Goal: Information Seeking & Learning: Learn about a topic

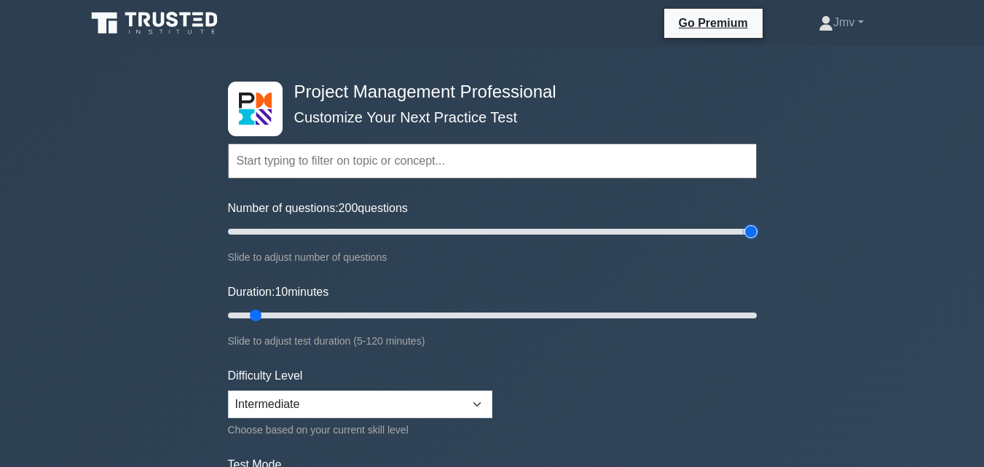
type input "200"
click at [754, 231] on input "Number of questions: 200 questions" at bounding box center [492, 231] width 529 height 17
type input "120"
click at [754, 312] on input "Duration: 120 minutes" at bounding box center [492, 315] width 529 height 17
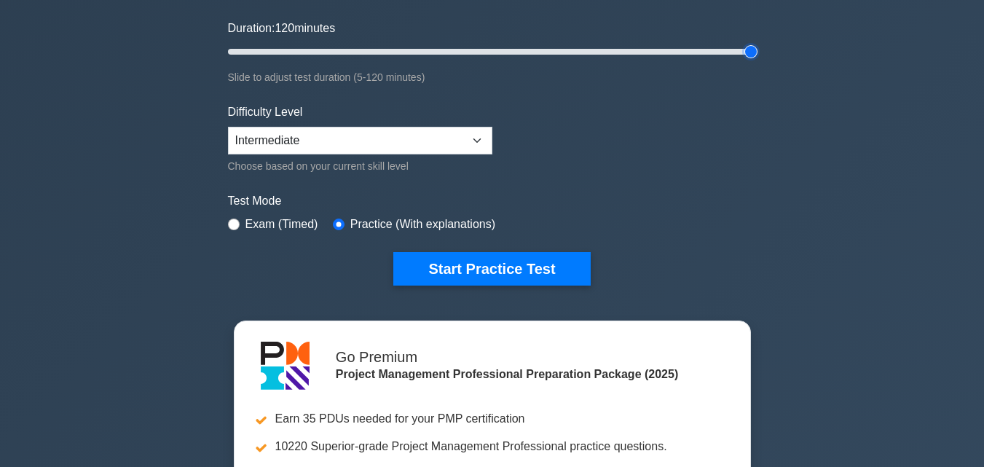
scroll to position [254, 0]
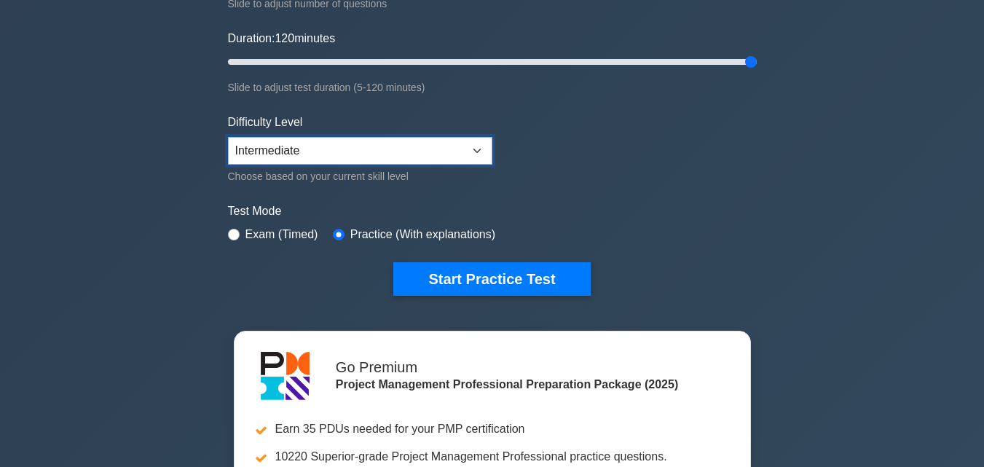
click at [456, 148] on select "Beginner Intermediate Expert" at bounding box center [360, 151] width 264 height 28
select select "beginner"
click at [228, 137] on select "Beginner Intermediate Expert" at bounding box center [360, 151] width 264 height 28
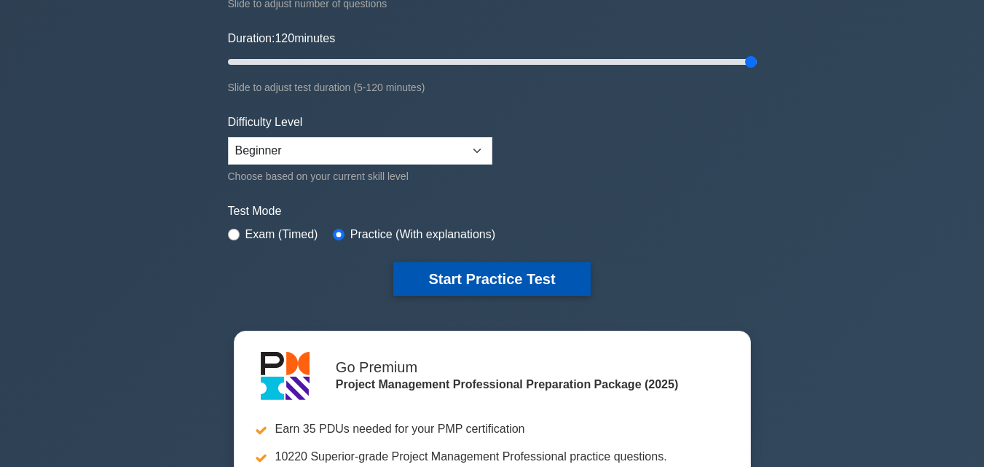
click at [484, 280] on button "Start Practice Test" at bounding box center [491, 279] width 197 height 34
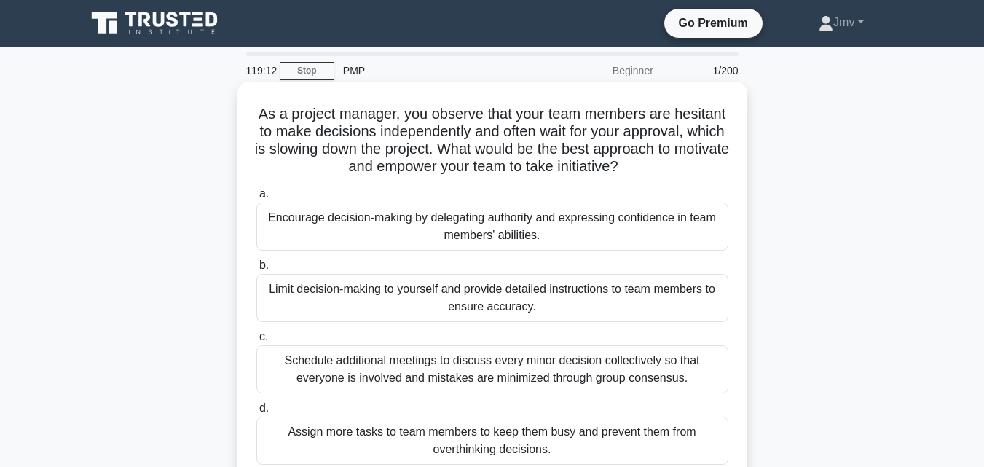
click at [386, 219] on div "Encourage decision-making by delegating authority and expressing confidence in …" at bounding box center [492, 227] width 472 height 48
click at [256, 199] on input "a. Encourage decision-making by delegating authority and expressing confidence …" at bounding box center [256, 193] width 0 height 9
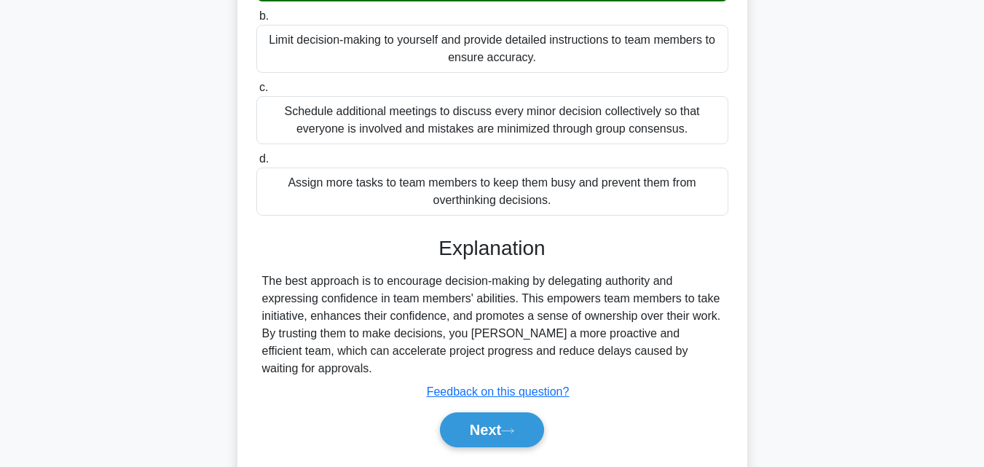
scroll to position [320, 0]
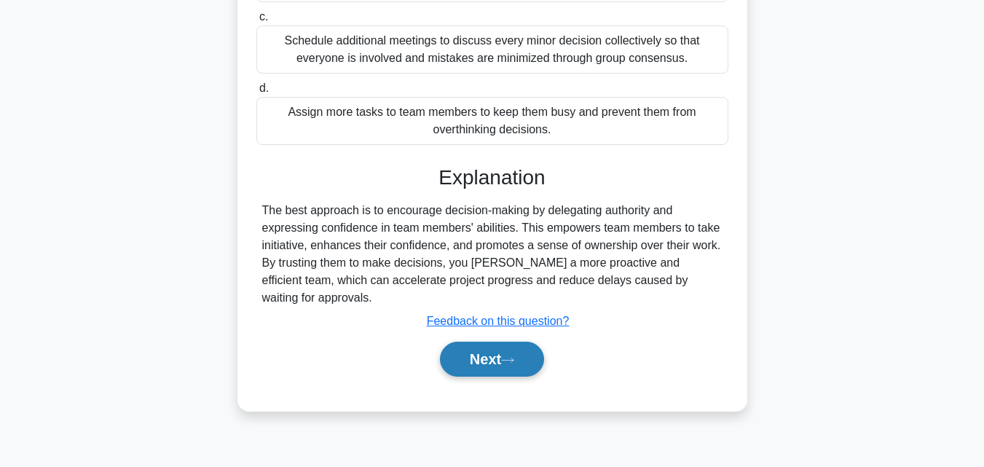
click at [496, 342] on button "Next" at bounding box center [492, 359] width 104 height 35
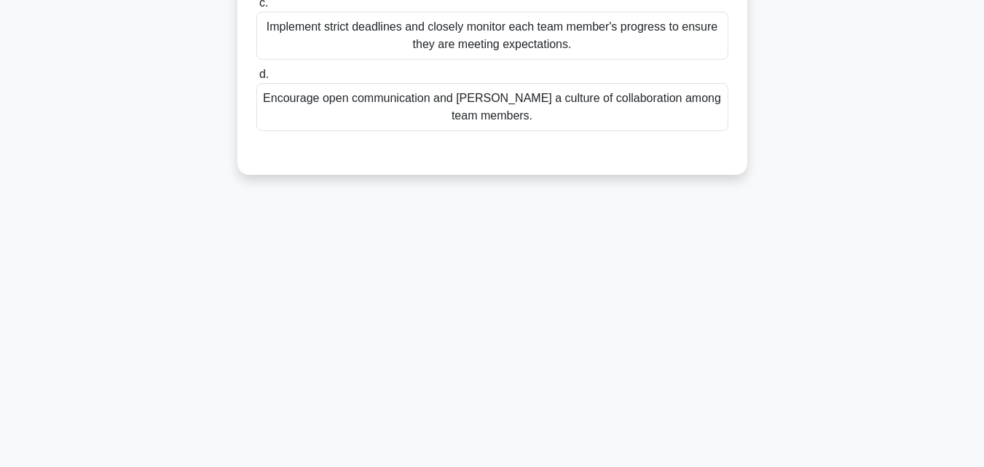
scroll to position [0, 0]
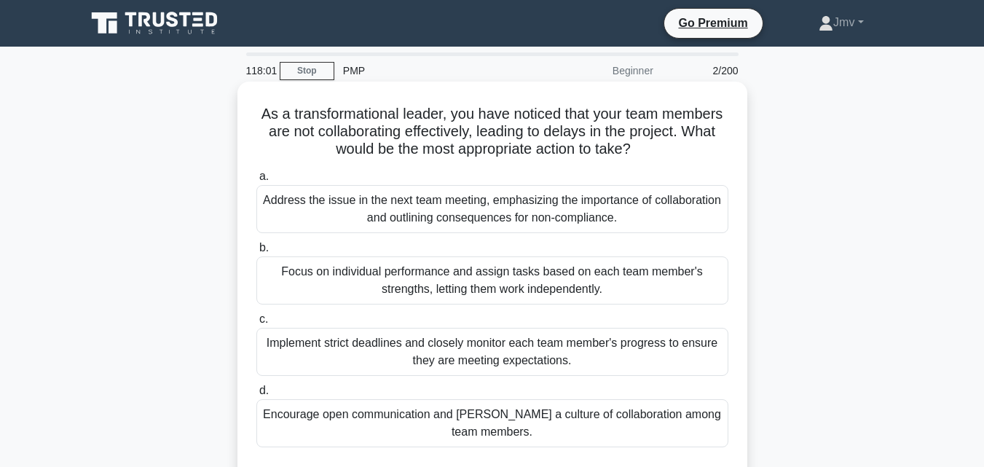
click at [589, 428] on div "Encourage open communication and foster a culture of collaboration among team m…" at bounding box center [492, 423] width 472 height 48
click at [256, 396] on input "d. Encourage open communication and foster a culture of collaboration among tea…" at bounding box center [256, 390] width 0 height 9
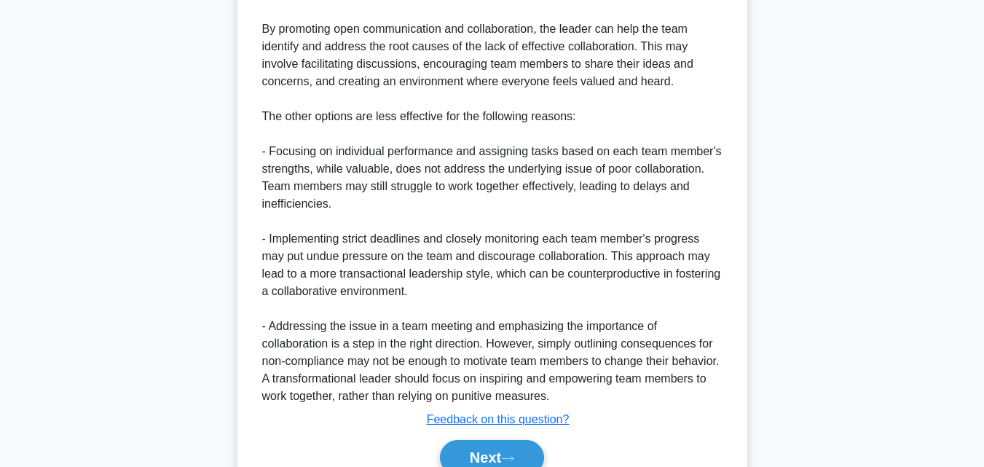
scroll to position [642, 0]
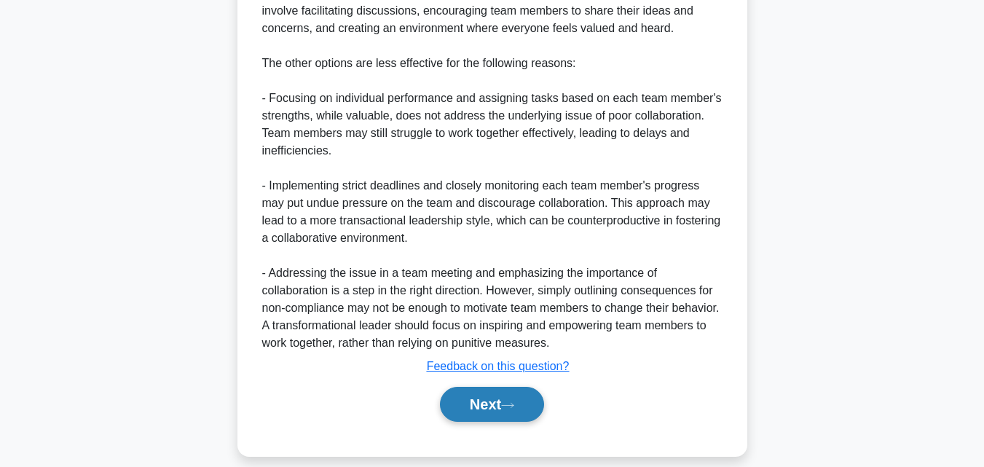
click at [522, 387] on button "Next" at bounding box center [492, 404] width 104 height 35
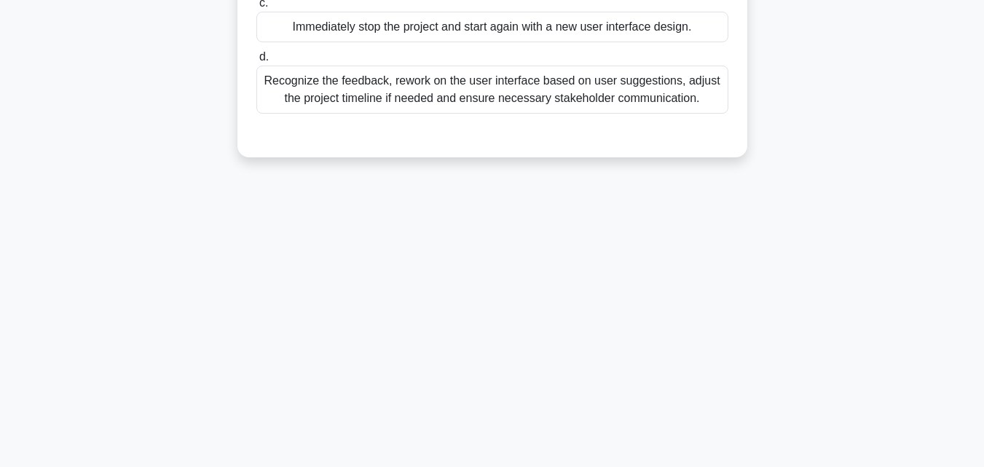
scroll to position [0, 0]
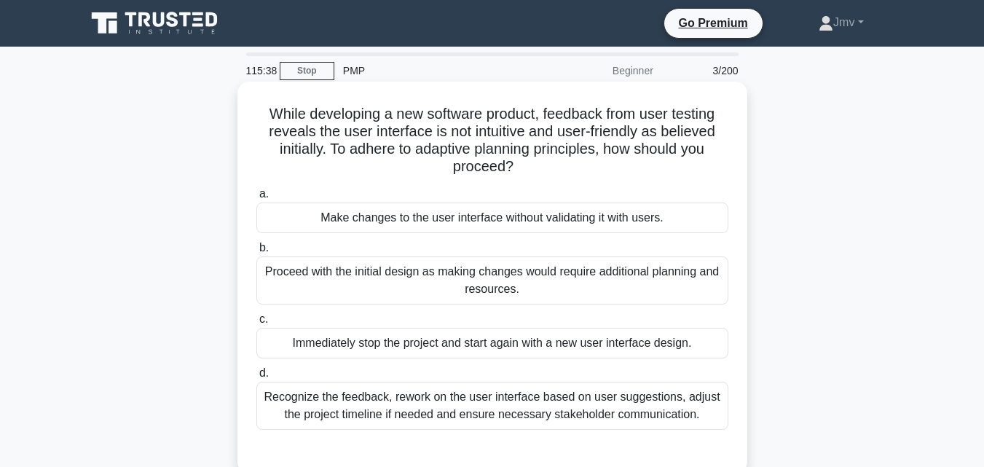
click at [634, 408] on div "Recognize the feedback, rework on the user interface based on user suggestions,…" at bounding box center [492, 406] width 472 height 48
click at [256, 378] on input "d. Recognize the feedback, rework on the user interface based on user suggestio…" at bounding box center [256, 373] width 0 height 9
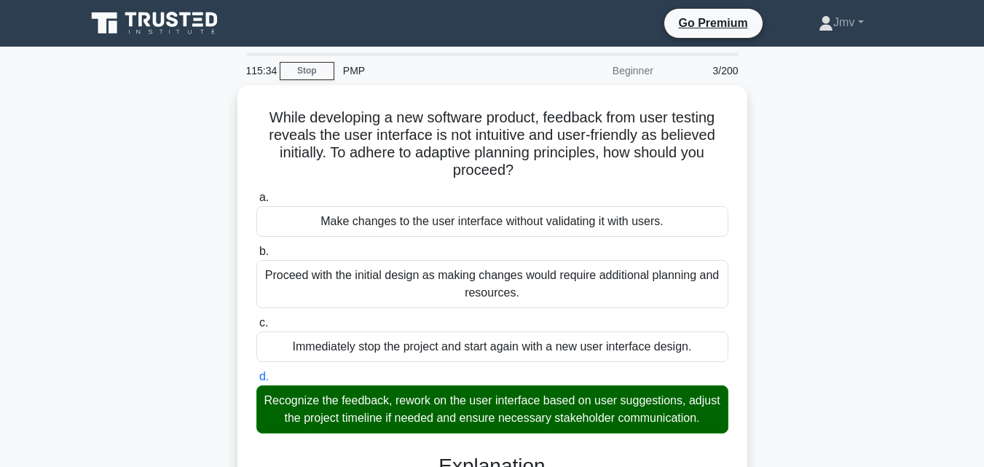
scroll to position [397, 0]
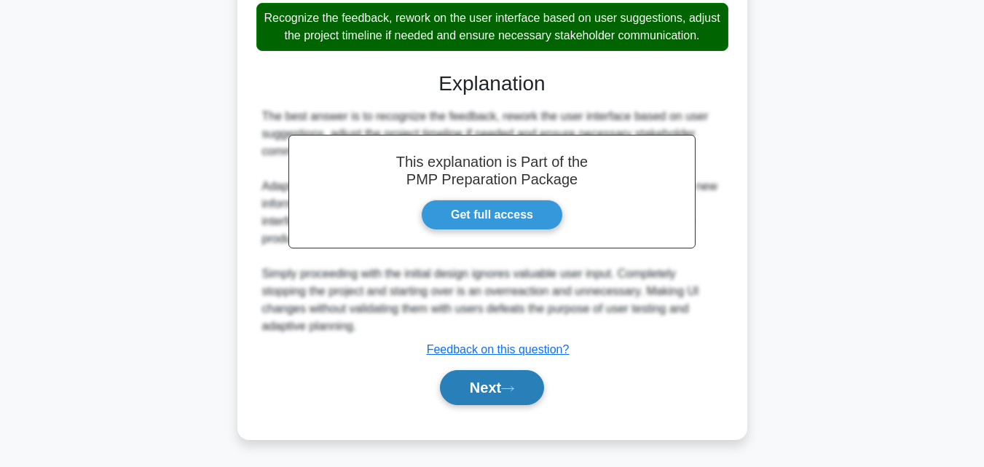
click at [461, 386] on button "Next" at bounding box center [492, 387] width 104 height 35
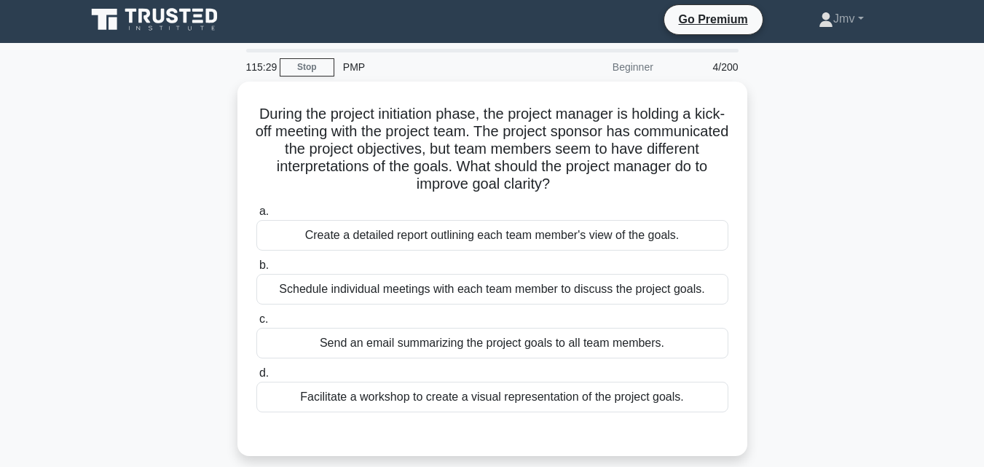
scroll to position [0, 0]
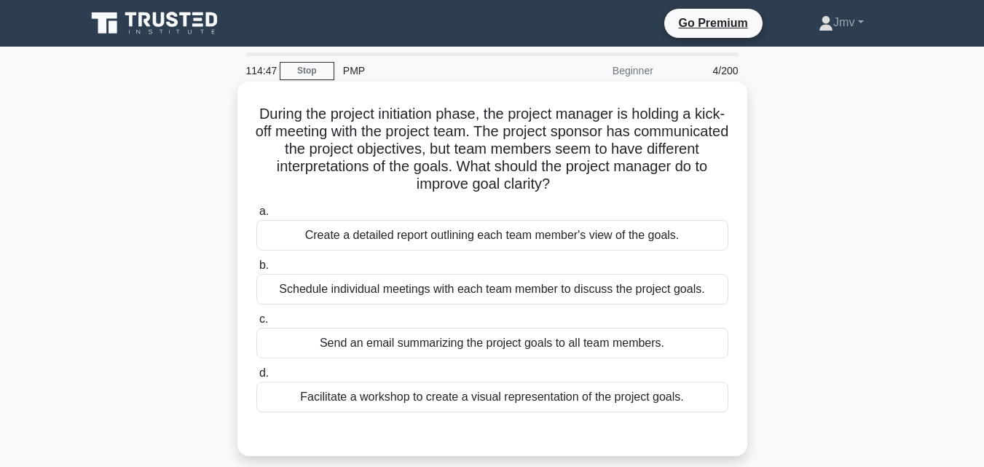
click at [648, 395] on div "Facilitate a workshop to create a visual representation of the project goals." at bounding box center [492, 397] width 472 height 31
click at [256, 378] on input "d. Facilitate a workshop to create a visual representation of the project goals." at bounding box center [256, 373] width 0 height 9
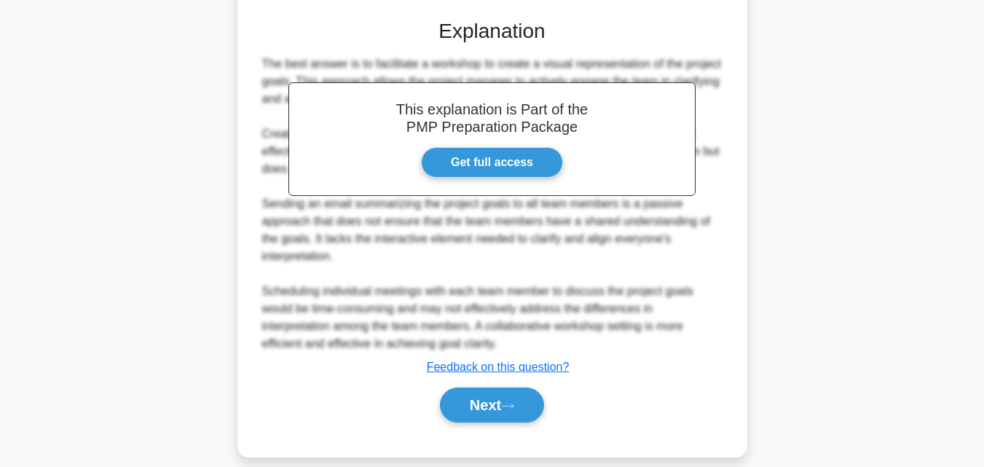
scroll to position [432, 0]
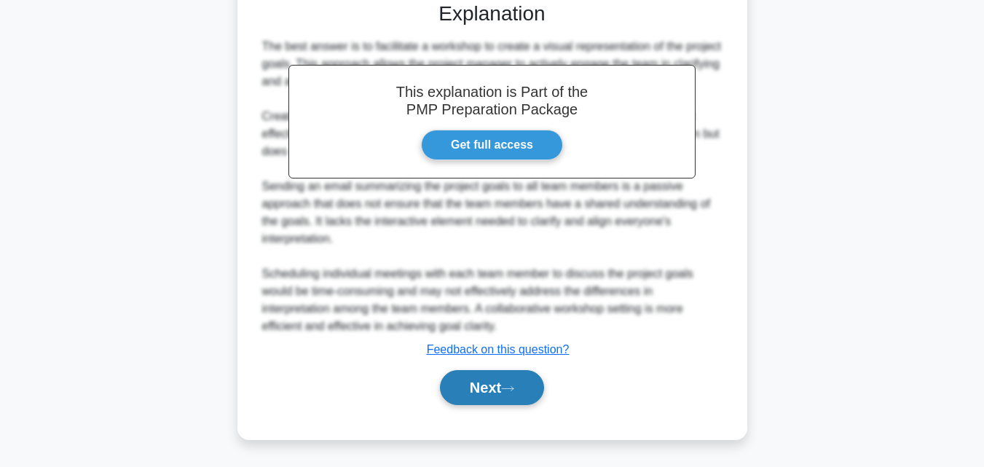
click at [506, 384] on button "Next" at bounding box center [492, 387] width 104 height 35
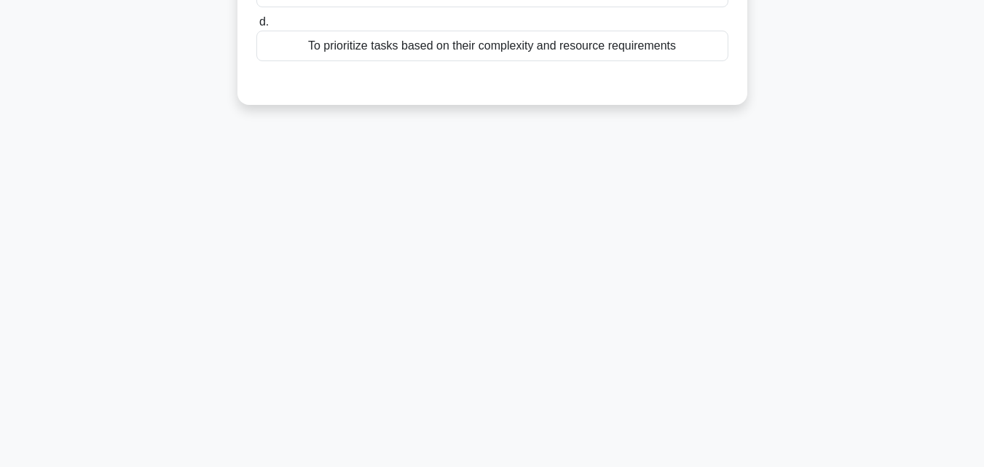
scroll to position [0, 0]
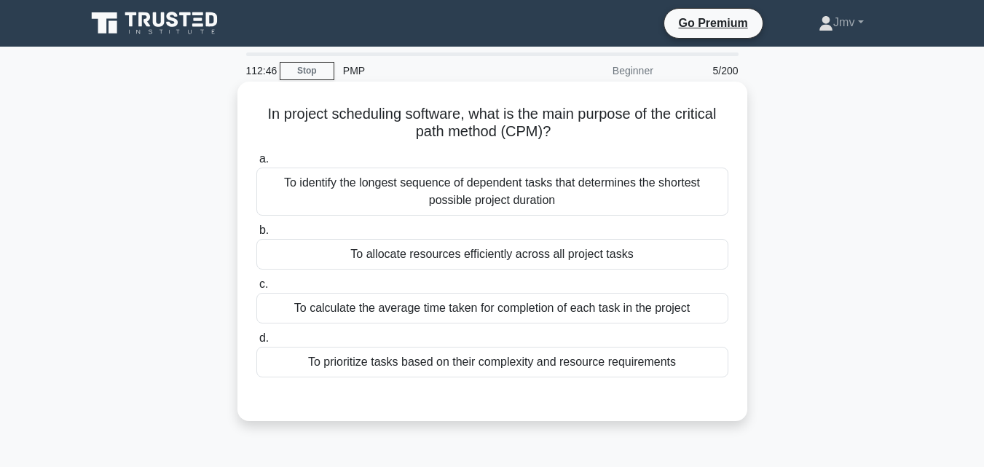
click at [498, 203] on div "To identify the longest sequence of dependent tasks that determines the shortes…" at bounding box center [492, 192] width 472 height 48
click at [256, 164] on input "a. To identify the longest sequence of dependent tasks that determines the shor…" at bounding box center [256, 158] width 0 height 9
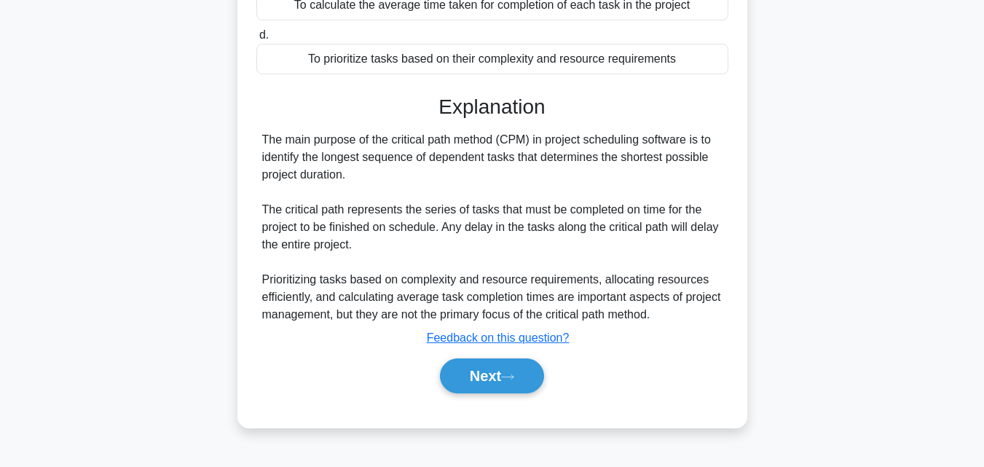
scroll to position [320, 0]
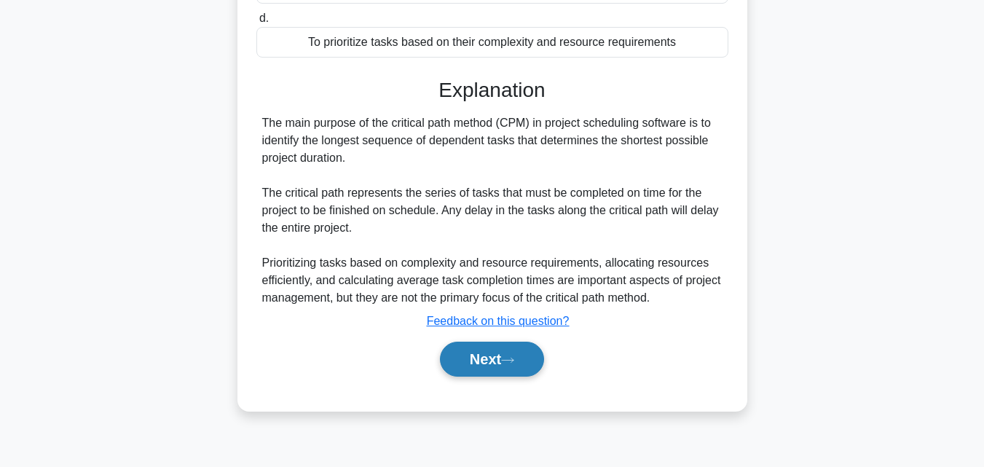
click at [481, 363] on button "Next" at bounding box center [492, 359] width 104 height 35
click at [480, 372] on button "Next" at bounding box center [492, 359] width 104 height 35
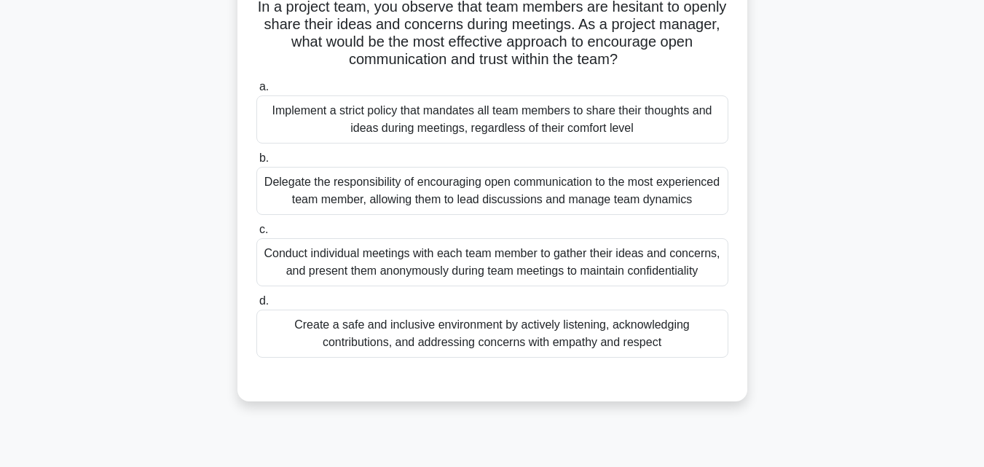
scroll to position [117, 0]
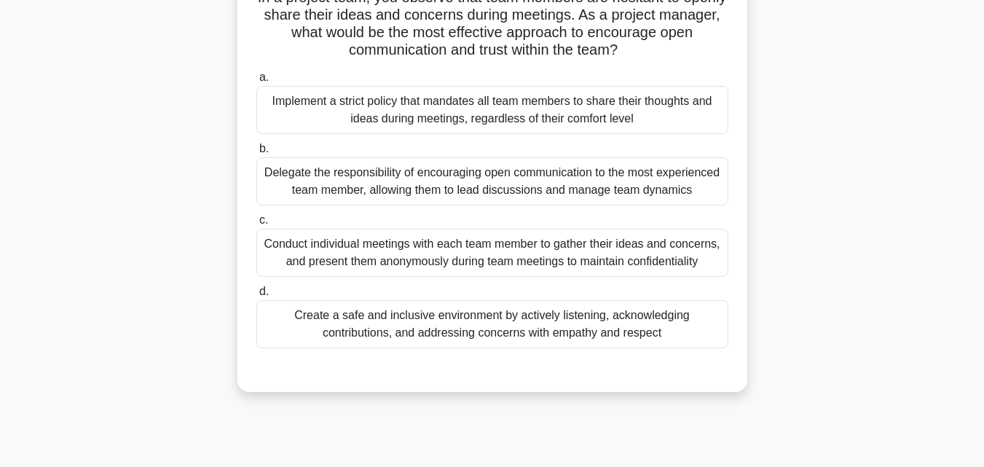
click at [629, 339] on div "Create a safe and inclusive environment by actively listening, acknowledging co…" at bounding box center [492, 324] width 472 height 48
click at [256, 297] on input "d. Create a safe and inclusive environment by actively listening, acknowledging…" at bounding box center [256, 291] width 0 height 9
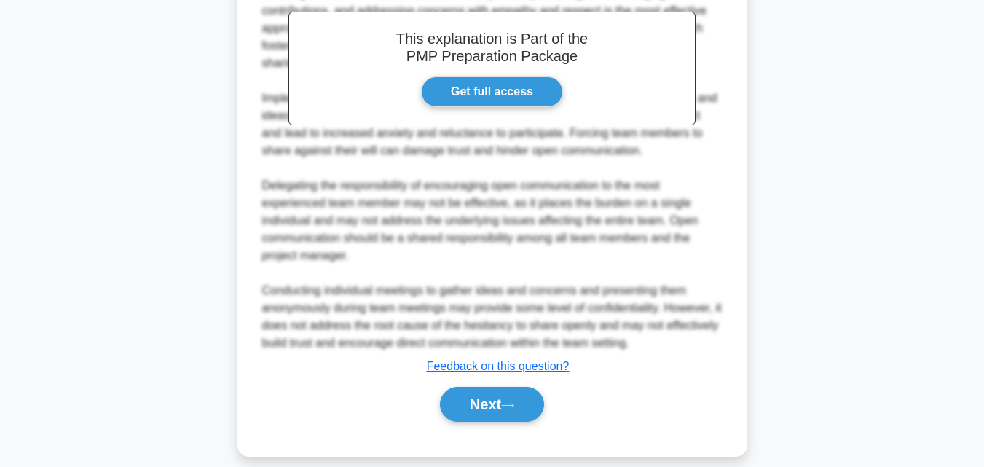
scroll to position [554, 0]
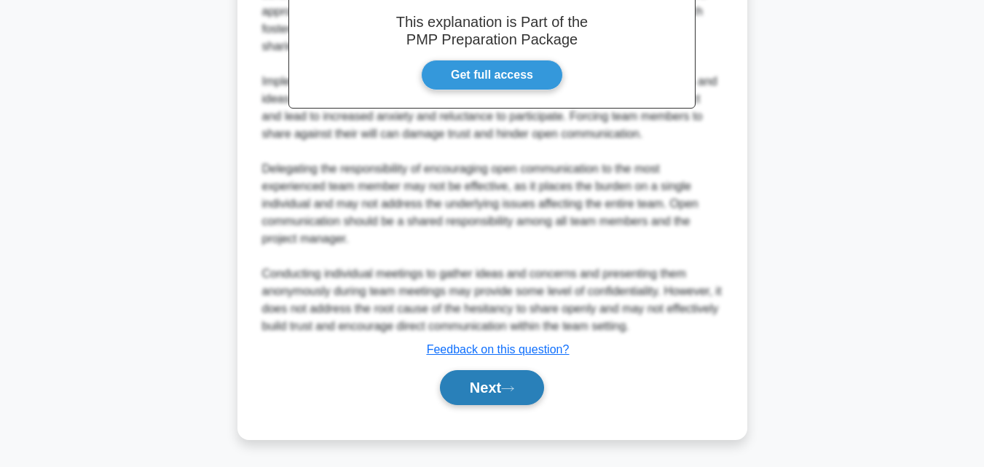
click at [495, 403] on button "Next" at bounding box center [492, 387] width 104 height 35
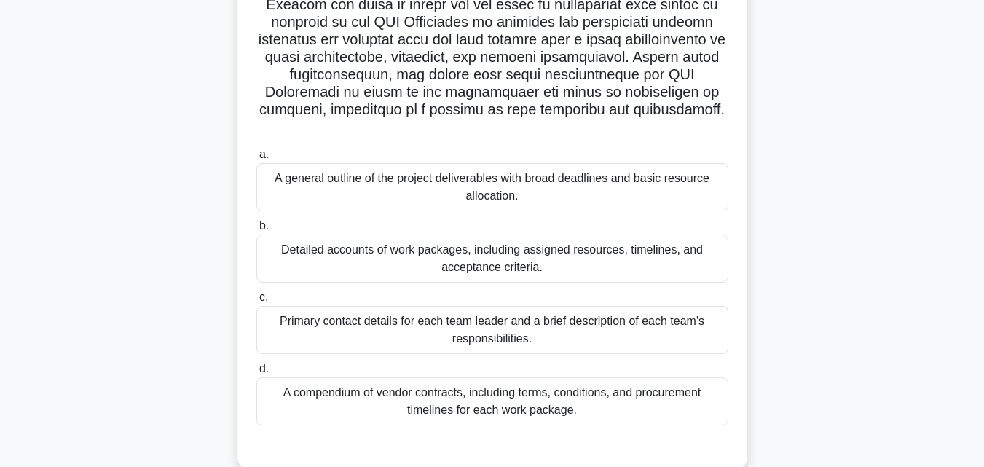
scroll to position [378, 0]
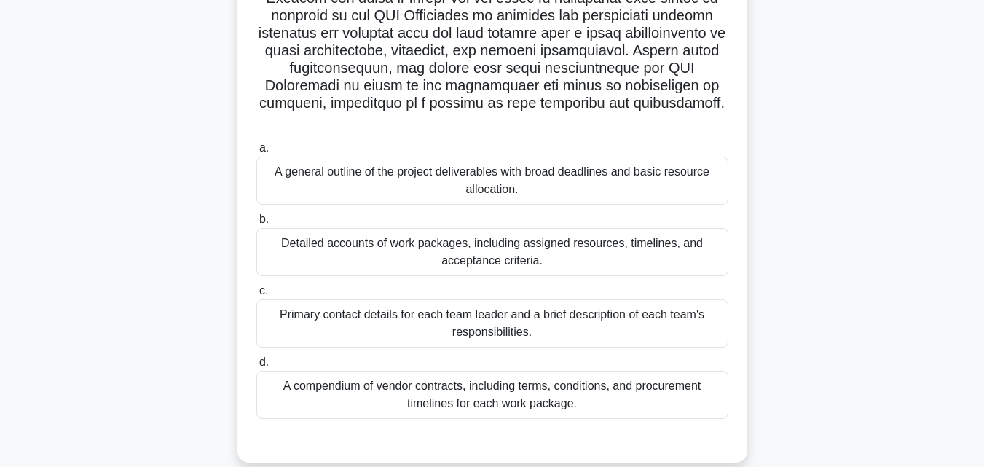
click at [533, 227] on label "b. Detailed accounts of work packages, including assigned resources, timelines,…" at bounding box center [492, 244] width 472 height 66
click at [256, 224] on input "b. Detailed accounts of work packages, including assigned resources, timelines,…" at bounding box center [256, 219] width 0 height 9
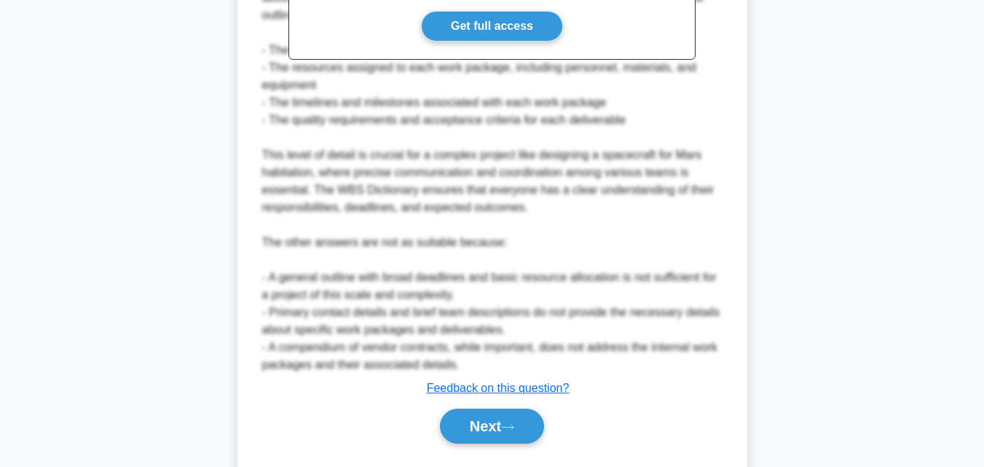
scroll to position [948, 0]
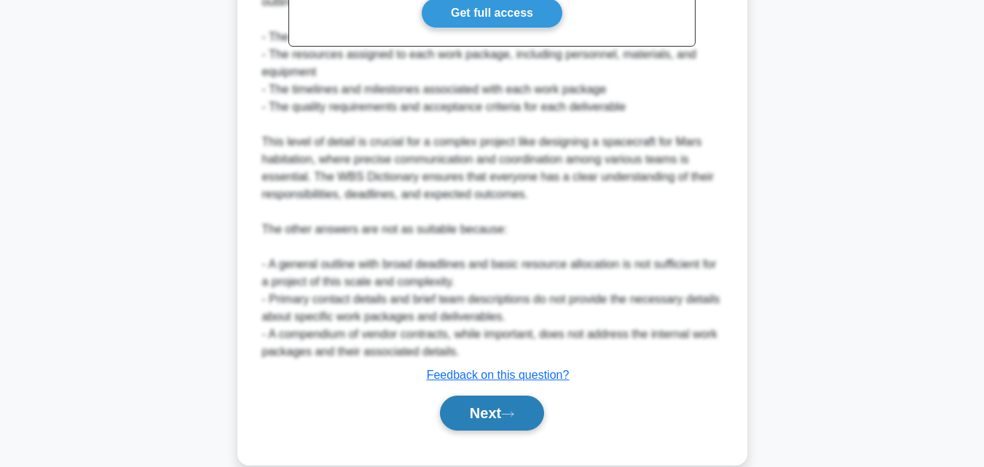
click at [496, 417] on button "Next" at bounding box center [492, 413] width 104 height 35
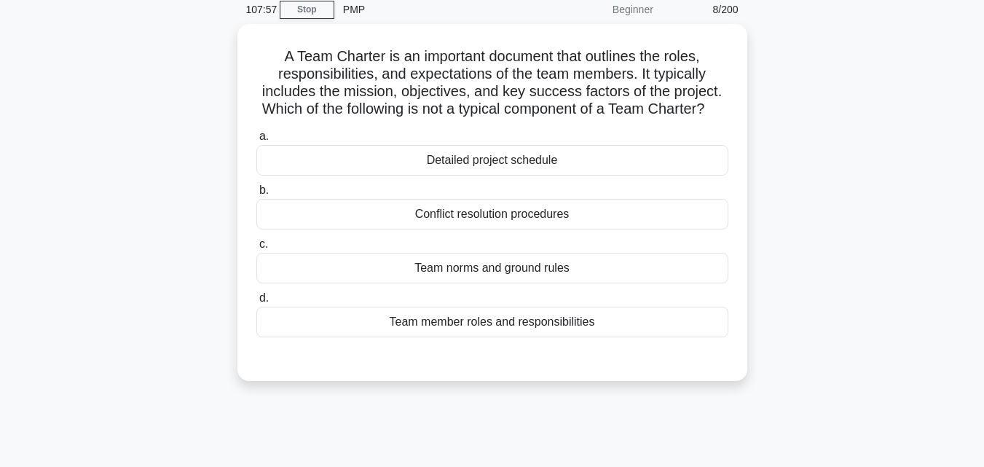
scroll to position [53, 0]
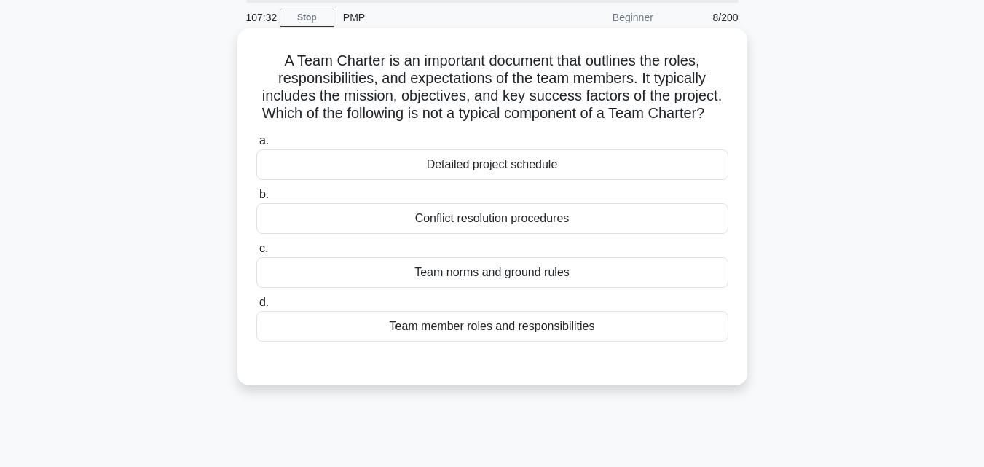
click at [624, 234] on div "Conflict resolution procedures" at bounding box center [492, 218] width 472 height 31
click at [256, 200] on input "b. Conflict resolution procedures" at bounding box center [256, 194] width 0 height 9
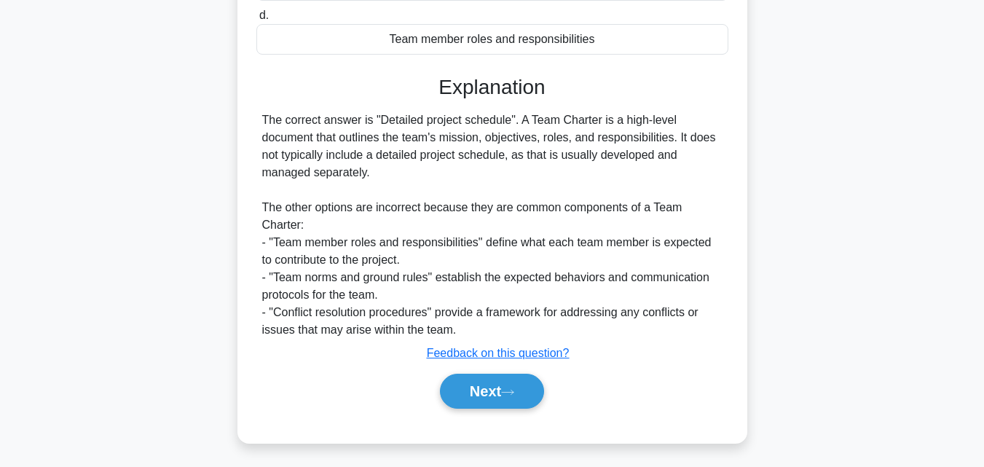
scroll to position [356, 0]
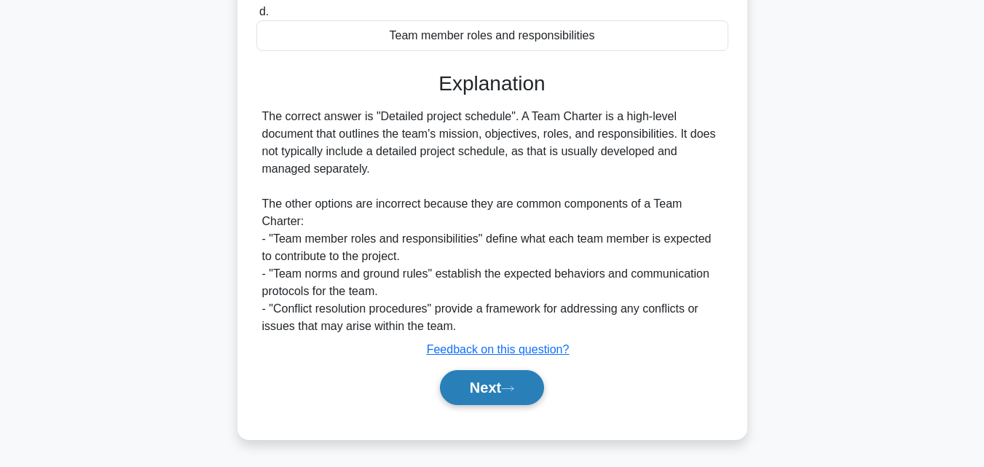
click at [506, 405] on button "Next" at bounding box center [492, 387] width 104 height 35
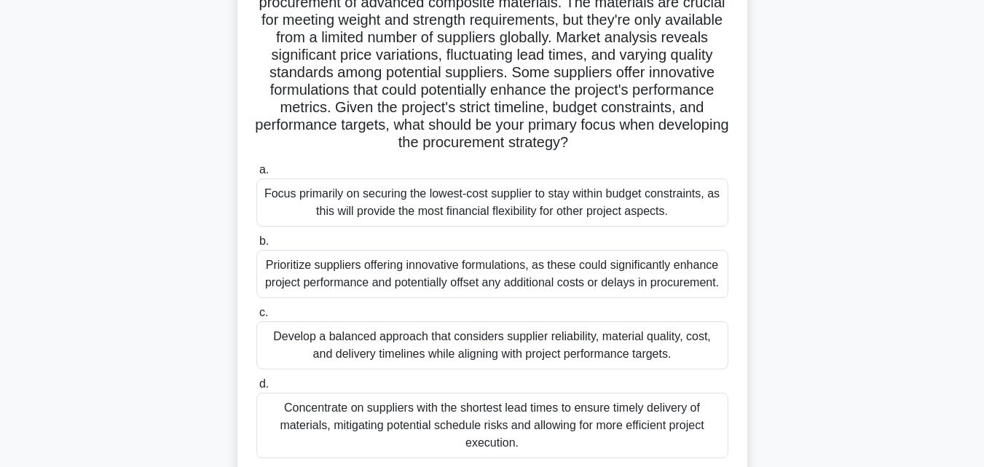
scroll to position [134, 0]
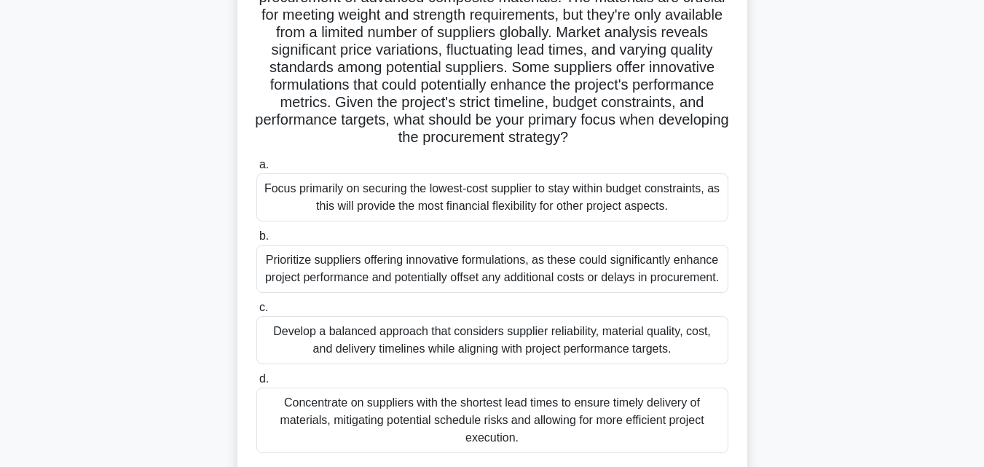
click at [532, 428] on div "Concentrate on suppliers with the shortest lead times to ensure timely delivery…" at bounding box center [492, 421] width 472 height 66
click at [256, 384] on input "d. Concentrate on suppliers with the shortest lead times to ensure timely deliv…" at bounding box center [256, 378] width 0 height 9
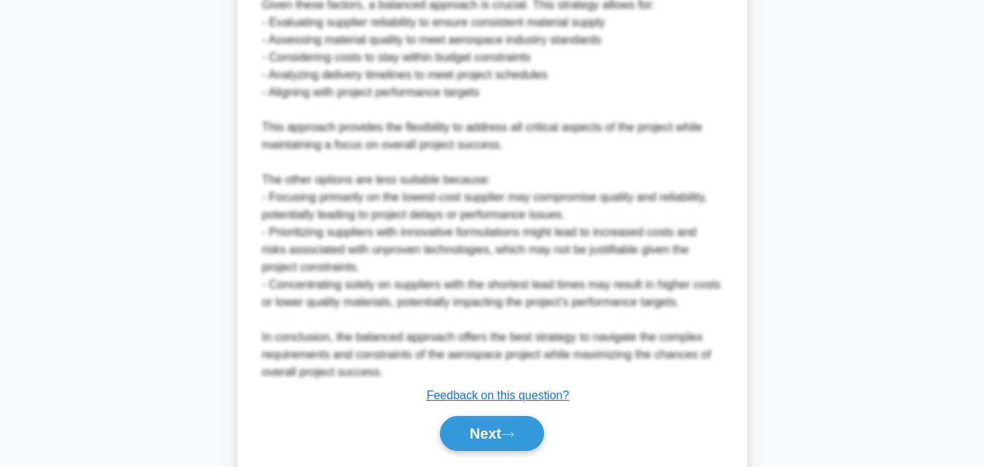
scroll to position [993, 0]
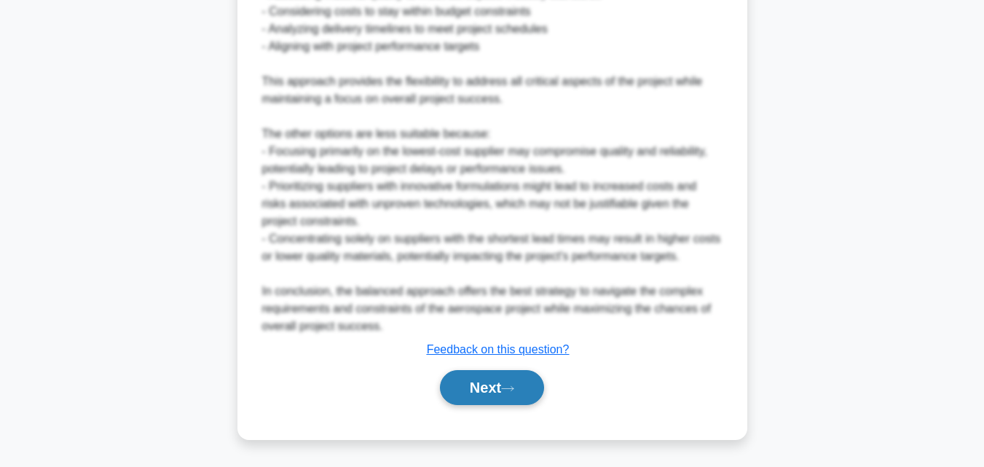
click at [507, 396] on button "Next" at bounding box center [492, 387] width 104 height 35
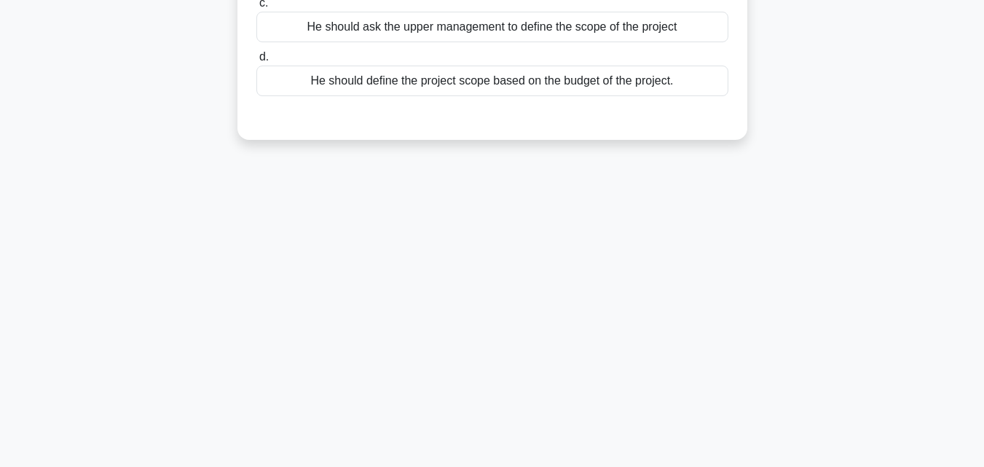
scroll to position [0, 0]
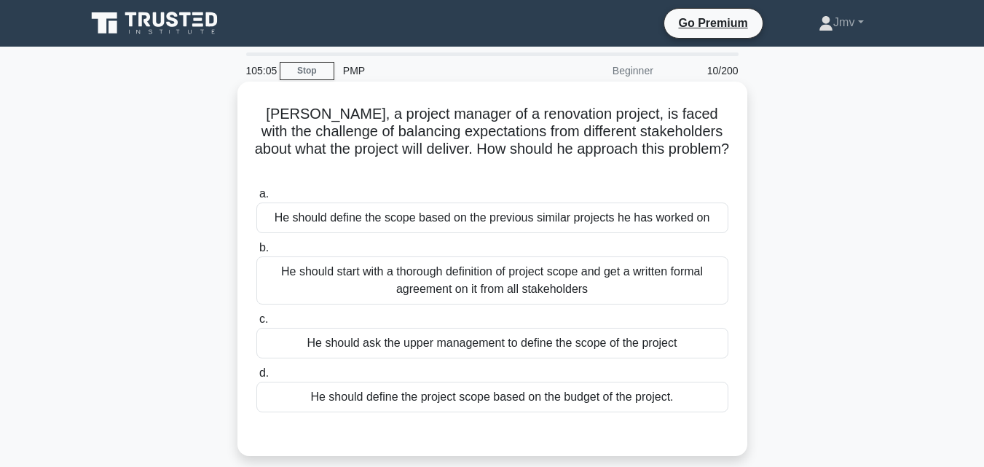
click at [611, 266] on div "He should start with a thorough definition of project scope and get a written f…" at bounding box center [492, 280] width 472 height 48
click at [256, 253] on input "b. He should start with a thorough definition of project scope and get a writte…" at bounding box center [256, 247] width 0 height 9
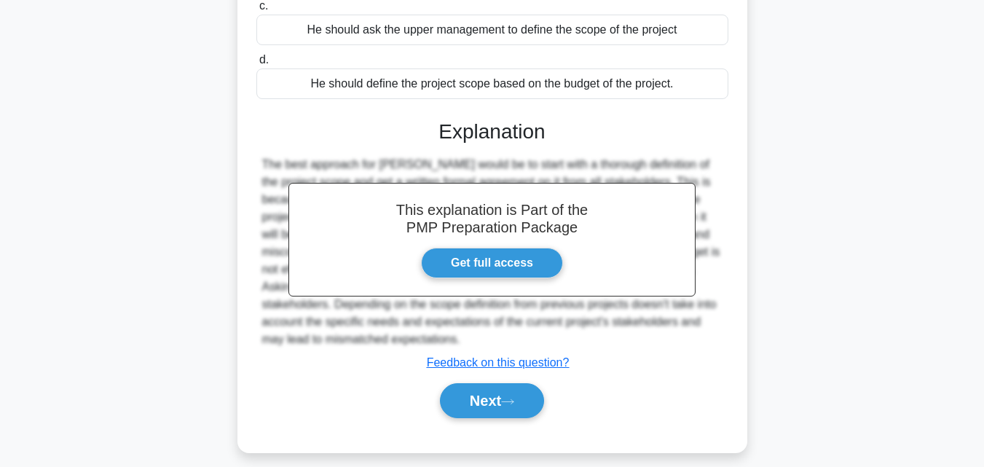
scroll to position [320, 0]
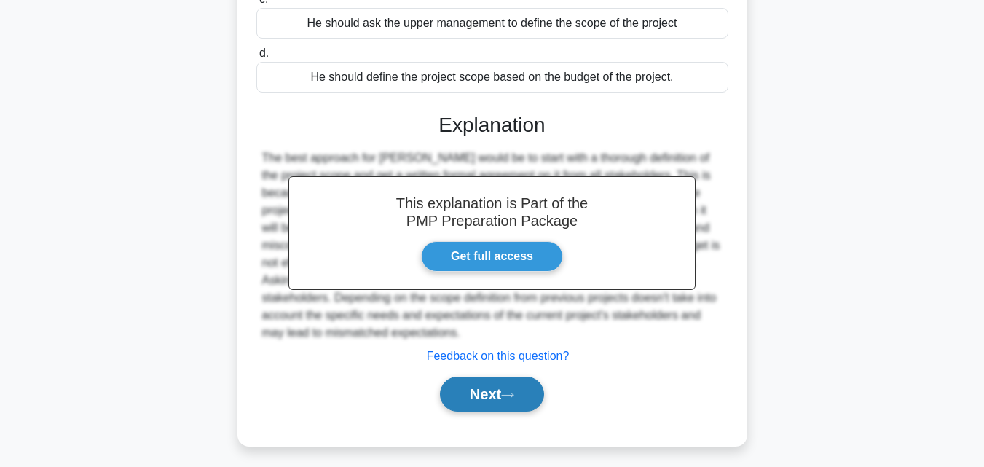
click at [482, 377] on button "Next" at bounding box center [492, 394] width 104 height 35
click at [480, 377] on button "Next" at bounding box center [492, 394] width 104 height 35
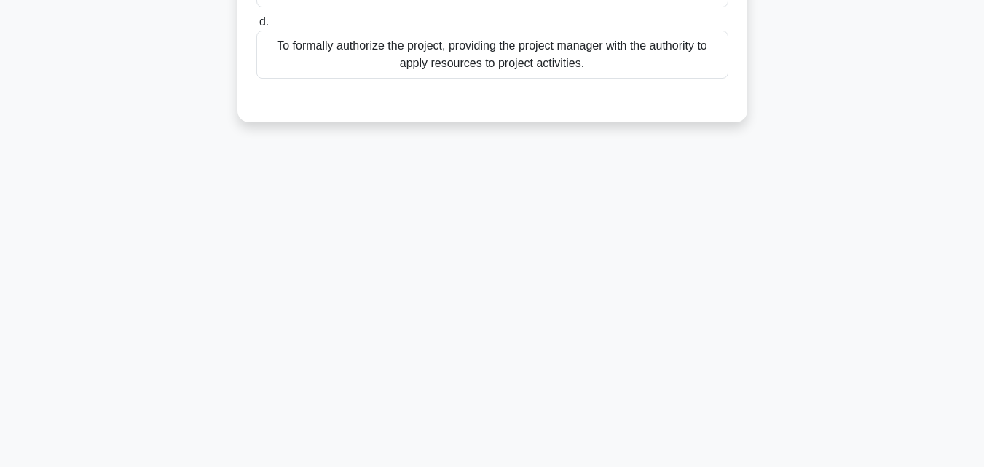
scroll to position [0, 0]
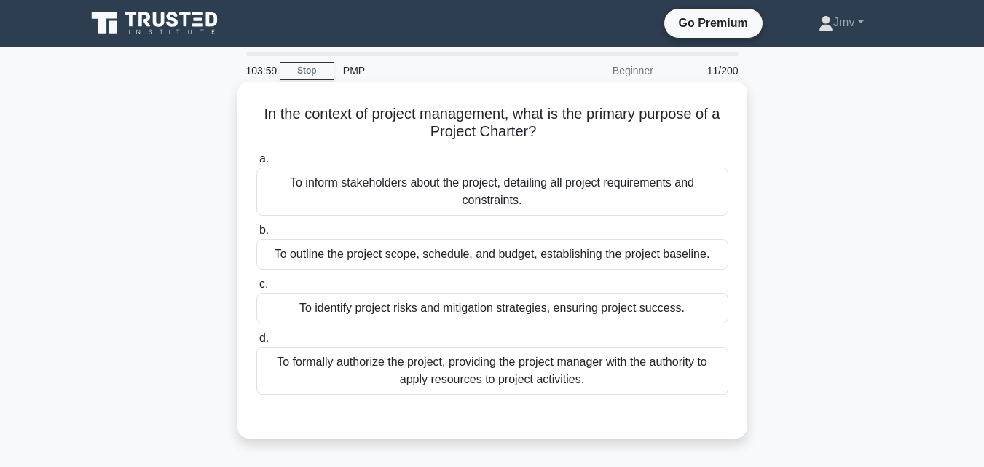
click at [557, 259] on div "To outline the project scope, schedule, and budget, establishing the project ba…" at bounding box center [492, 254] width 472 height 31
click at [256, 235] on input "b. To outline the project scope, schedule, and budget, establishing the project…" at bounding box center [256, 230] width 0 height 9
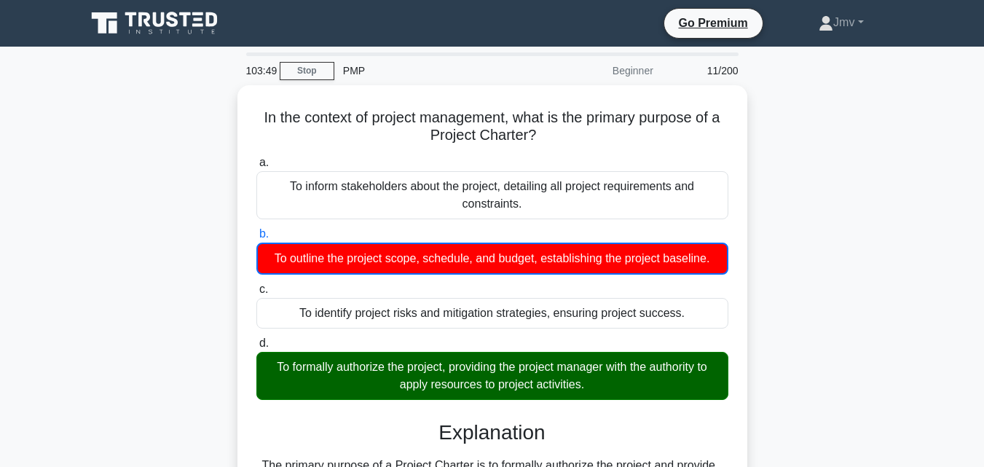
scroll to position [320, 0]
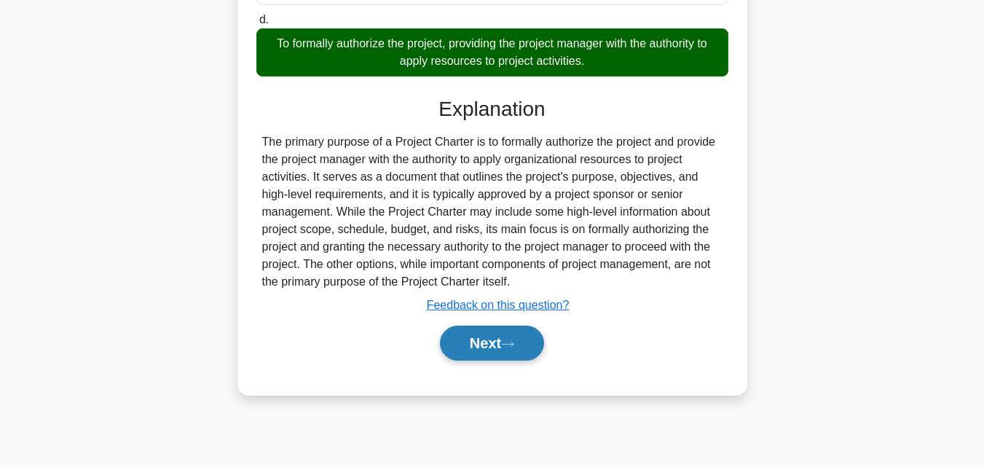
click at [497, 346] on button "Next" at bounding box center [492, 343] width 104 height 35
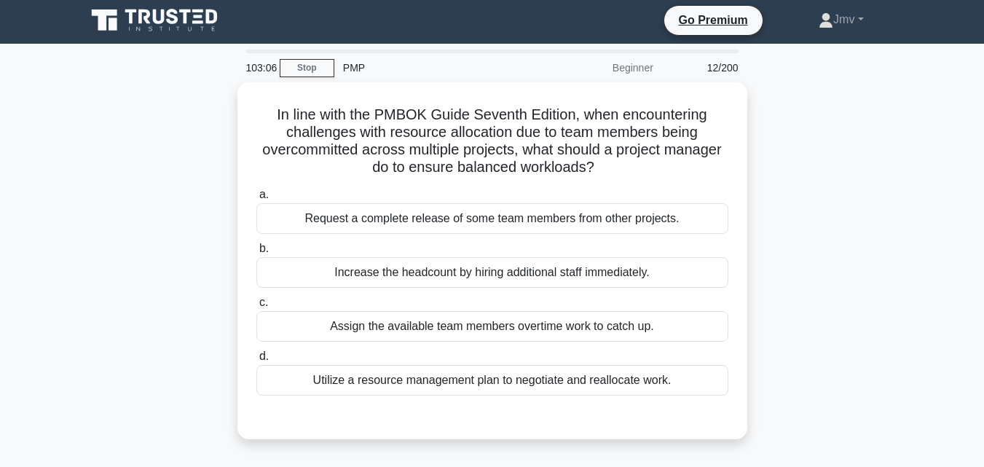
scroll to position [1, 0]
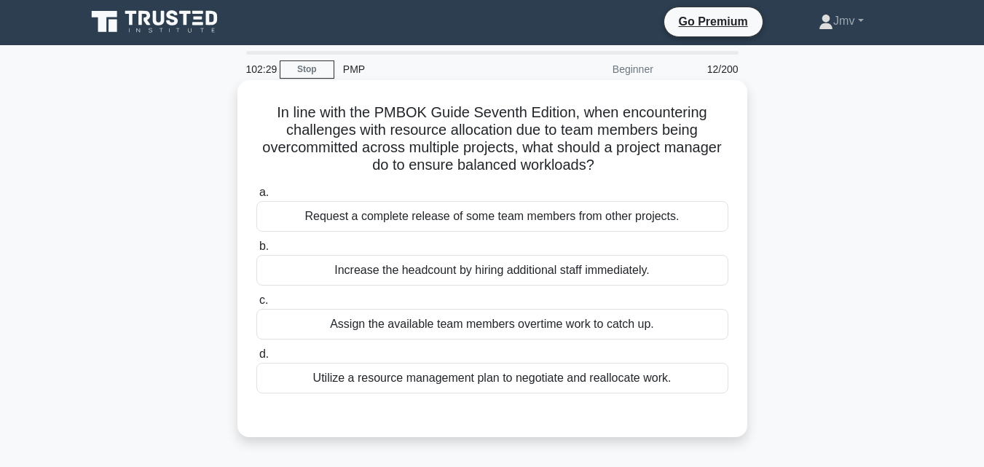
click at [652, 374] on div "Utilize a resource management plan to negotiate and reallocate work." at bounding box center [492, 378] width 472 height 31
click at [256, 359] on input "d. Utilize a resource management plan to negotiate and reallocate work." at bounding box center [256, 354] width 0 height 9
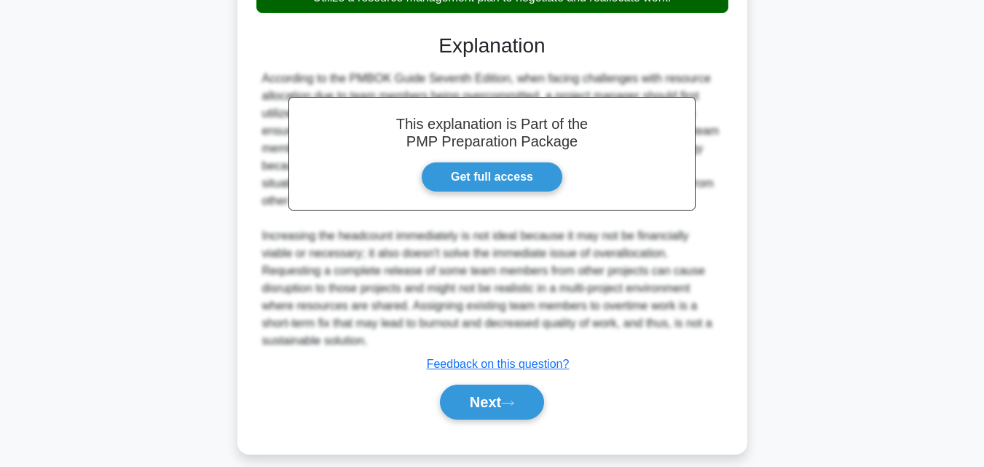
scroll to position [397, 0]
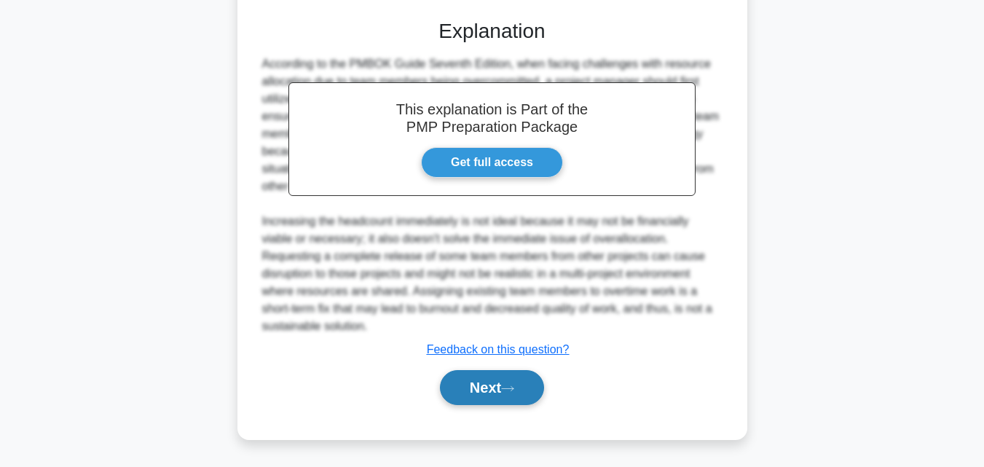
click at [490, 386] on button "Next" at bounding box center [492, 387] width 104 height 35
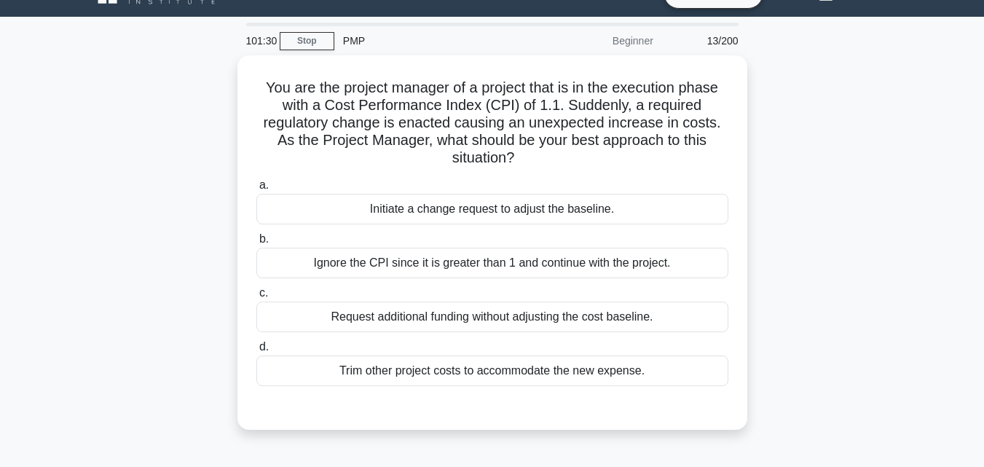
scroll to position [21, 0]
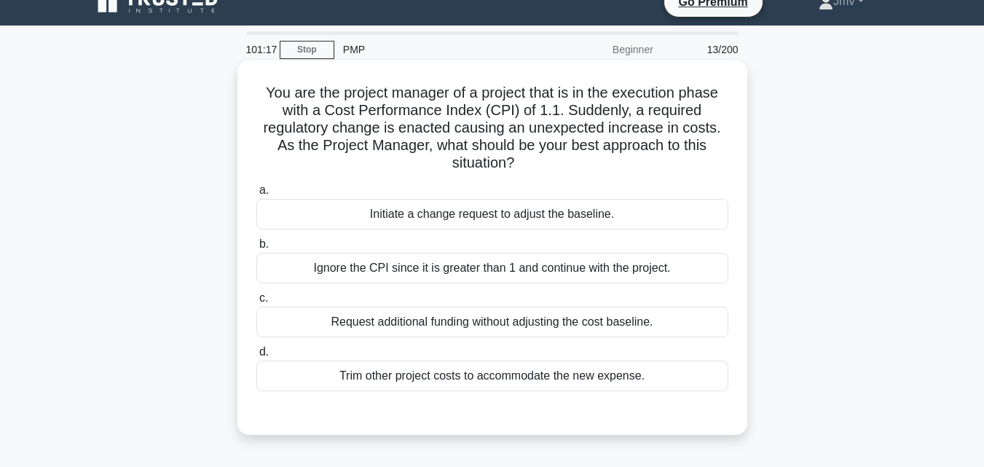
click at [633, 209] on div "Initiate a change request to adjust the baseline." at bounding box center [492, 214] width 472 height 31
click at [256, 195] on input "a. Initiate a change request to adjust the baseline." at bounding box center [256, 190] width 0 height 9
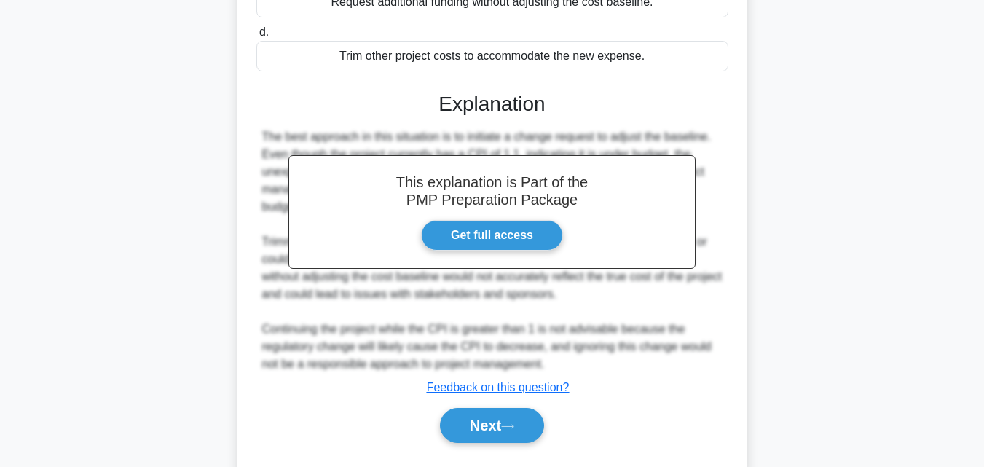
scroll to position [380, 0]
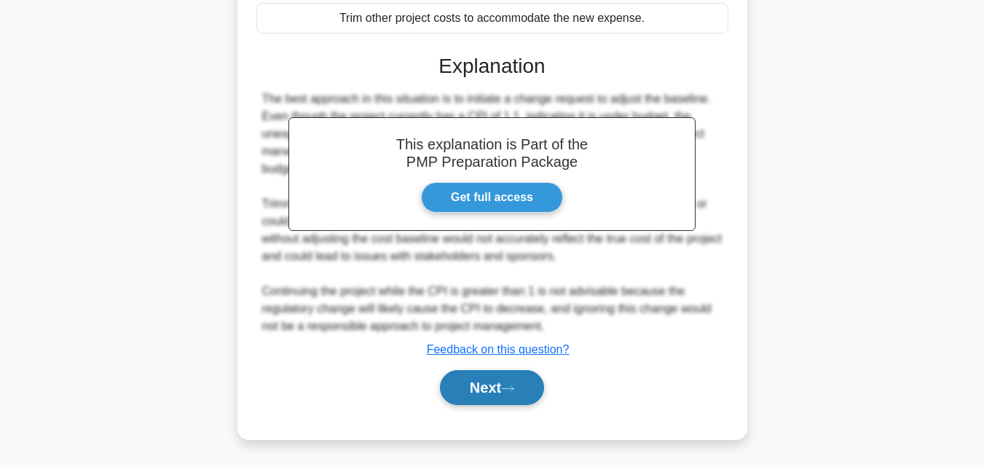
click at [488, 396] on button "Next" at bounding box center [492, 387] width 104 height 35
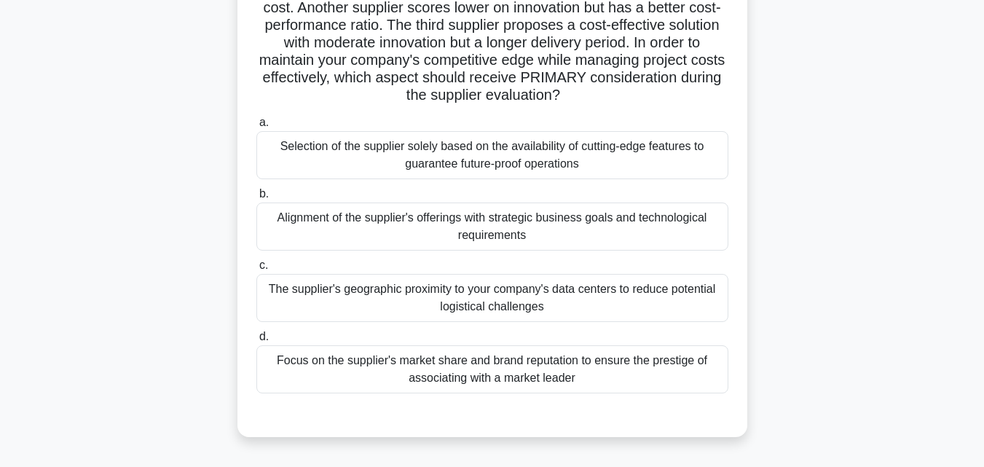
scroll to position [166, 0]
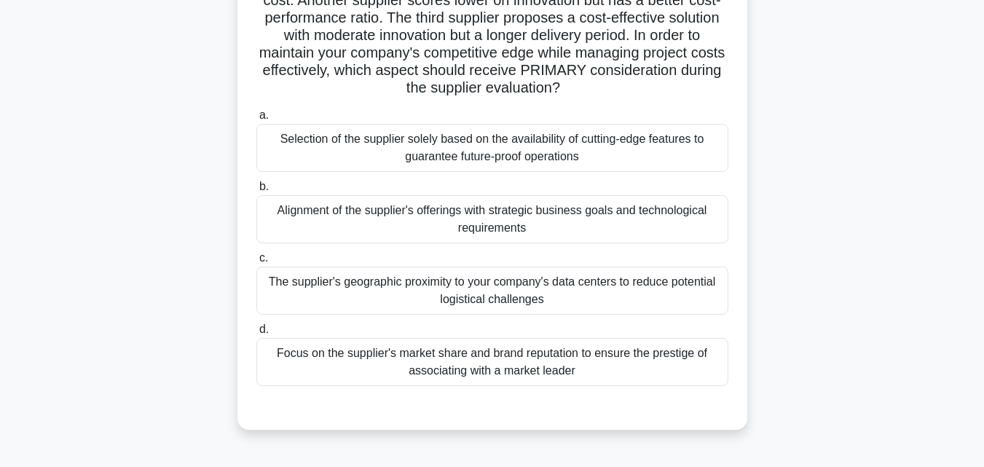
click at [581, 363] on div "Focus on the supplier's market share and brand reputation to ensure the prestig…" at bounding box center [492, 362] width 472 height 48
click at [256, 334] on input "d. Focus on the supplier's market share and brand reputation to ensure the pres…" at bounding box center [256, 329] width 0 height 9
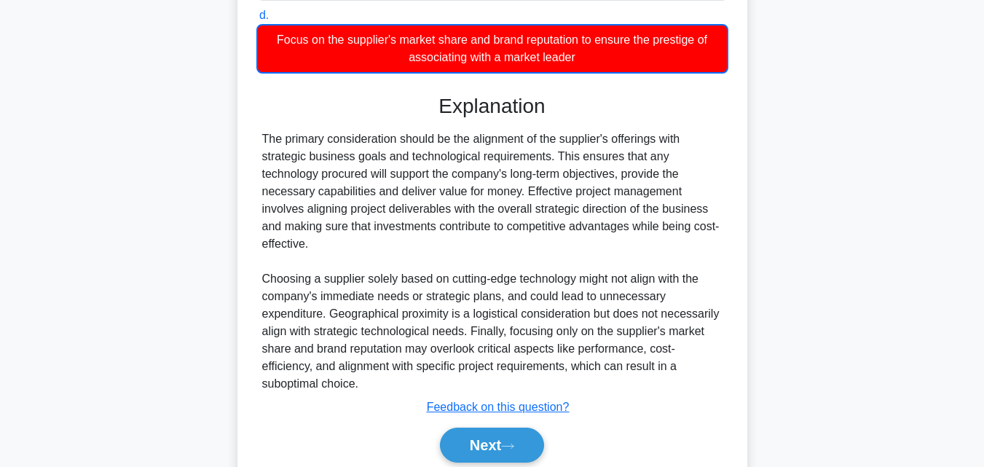
scroll to position [538, 0]
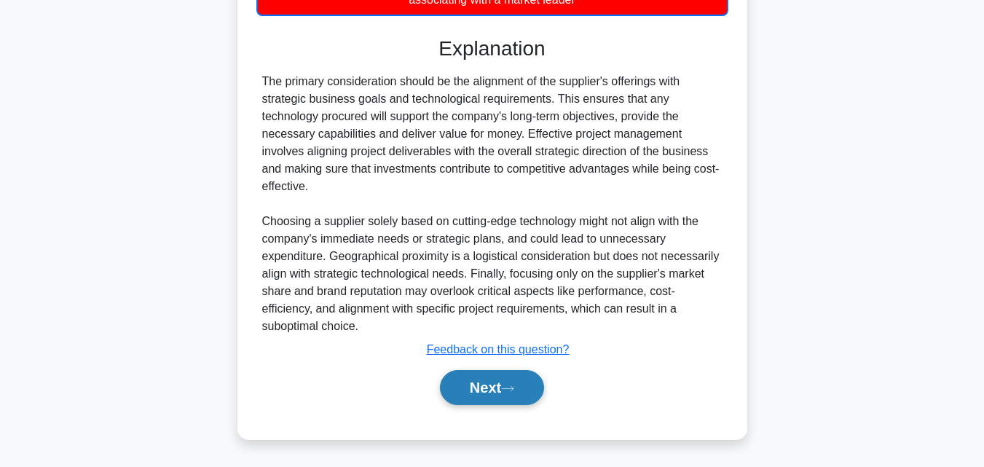
click at [485, 388] on button "Next" at bounding box center [492, 387] width 104 height 35
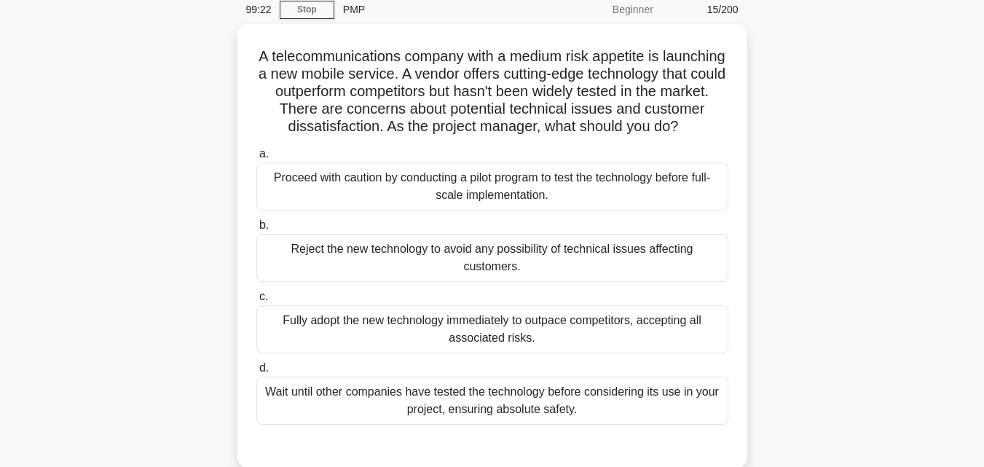
scroll to position [60, 0]
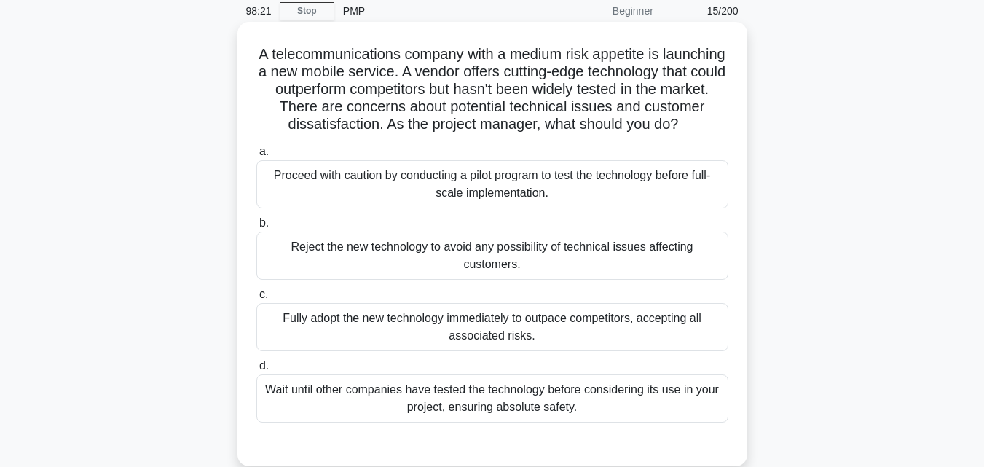
click at [693, 202] on div "Proceed with caution by conducting a pilot program to test the technology befor…" at bounding box center [492, 184] width 472 height 48
click at [256, 157] on input "a. Proceed with caution by conducting a pilot program to test the technology be…" at bounding box center [256, 151] width 0 height 9
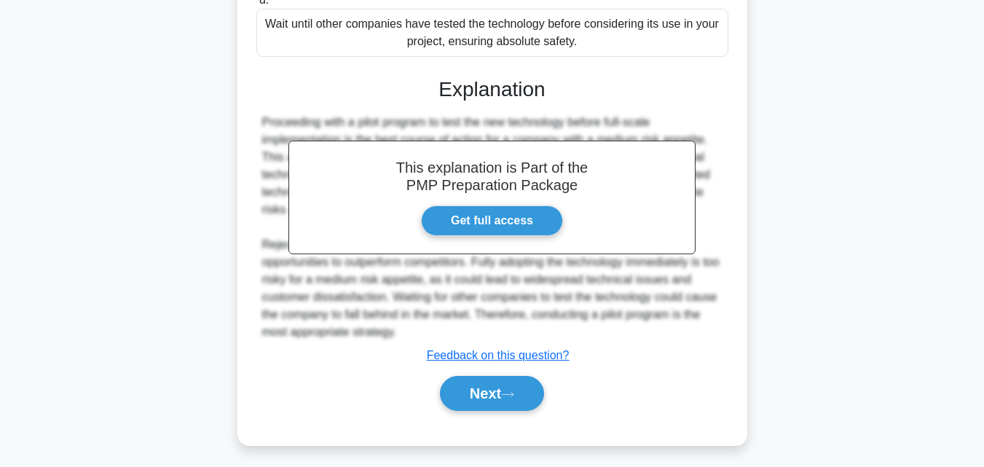
scroll to position [450, 0]
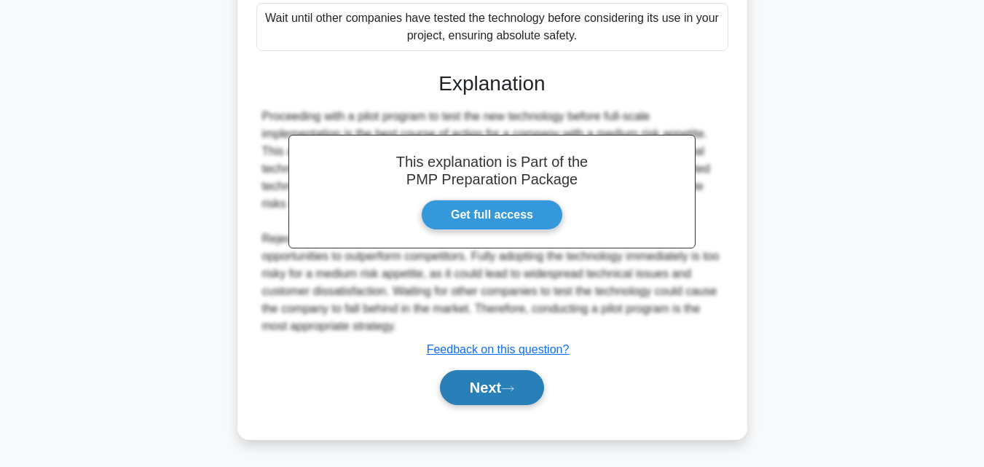
click at [503, 398] on button "Next" at bounding box center [492, 387] width 104 height 35
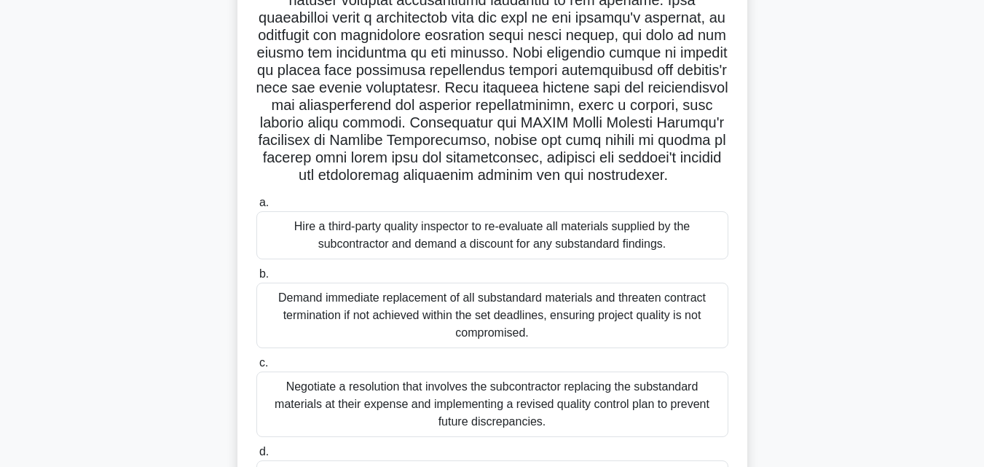
scroll to position [189, 0]
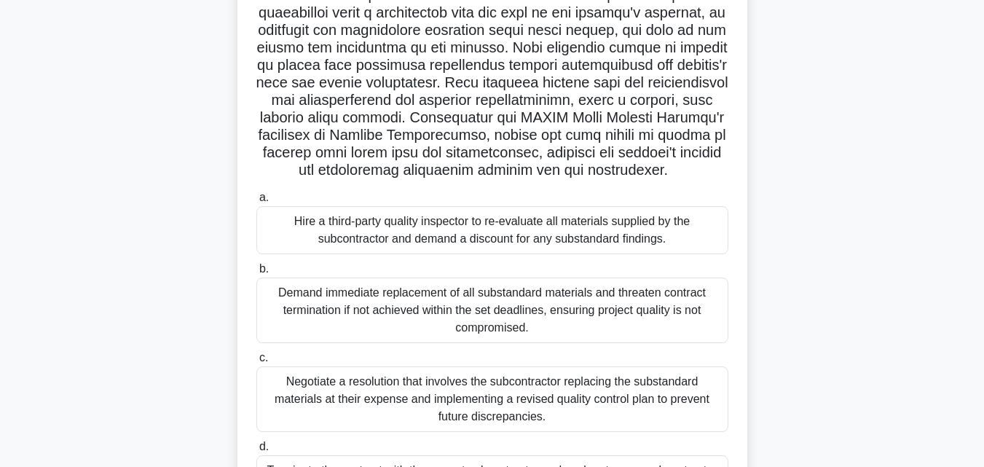
drag, startPoint x: 667, startPoint y: 256, endPoint x: 648, endPoint y: 264, distance: 20.9
click at [648, 254] on div "Hire a third-party quality inspector to re-evaluate all materials supplied by t…" at bounding box center [492, 230] width 472 height 48
click at [616, 254] on div "Hire a third-party quality inspector to re-evaluate all materials supplied by t…" at bounding box center [492, 230] width 472 height 48
click at [256, 203] on input "a. Hire a third-party quality inspector to re-evaluate all materials supplied b…" at bounding box center [256, 197] width 0 height 9
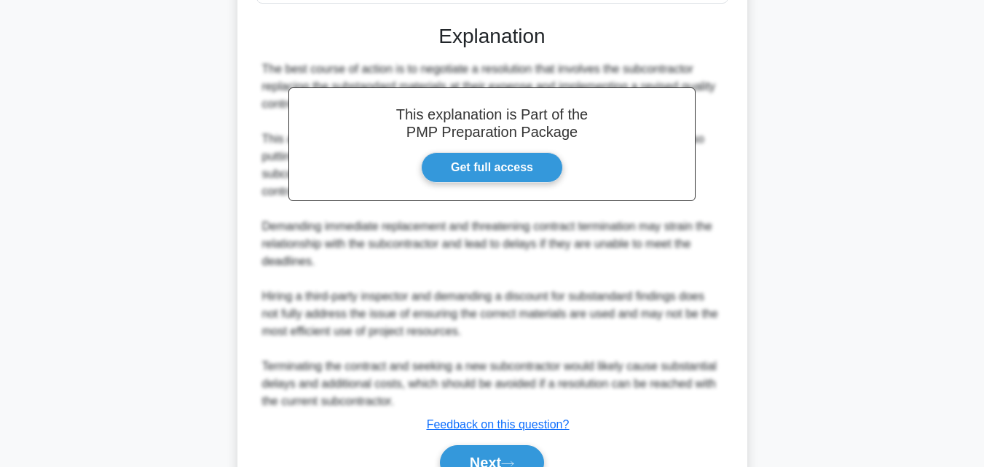
scroll to position [783, 0]
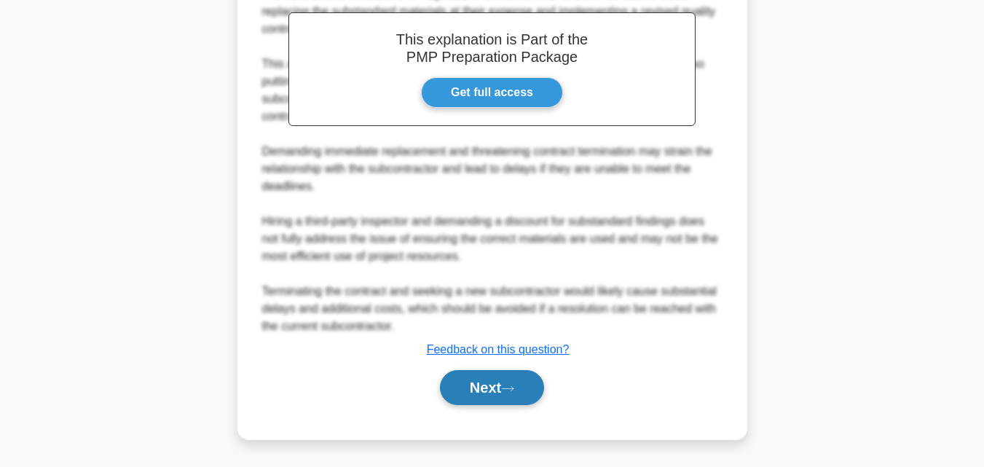
click at [514, 385] on icon at bounding box center [507, 389] width 13 height 8
click at [496, 388] on button "Next" at bounding box center [492, 387] width 104 height 35
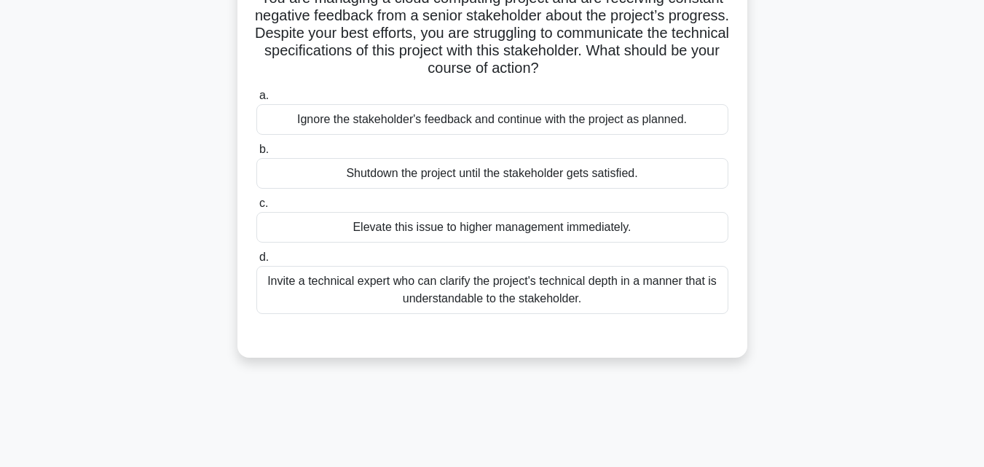
scroll to position [0, 0]
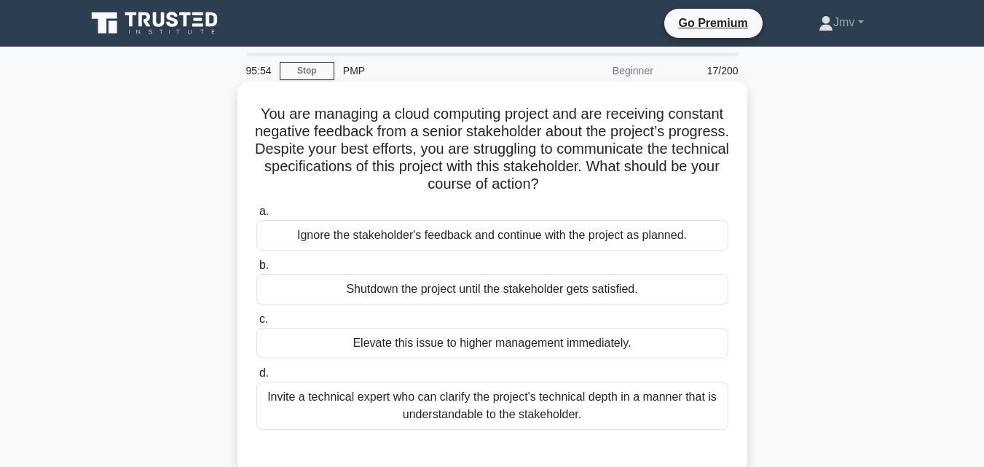
click at [561, 414] on div "Invite a technical expert who can clarify the project's technical depth in a ma…" at bounding box center [492, 406] width 472 height 48
click at [256, 378] on input "d. Invite a technical expert who can clarify the project's technical depth in a…" at bounding box center [256, 373] width 0 height 9
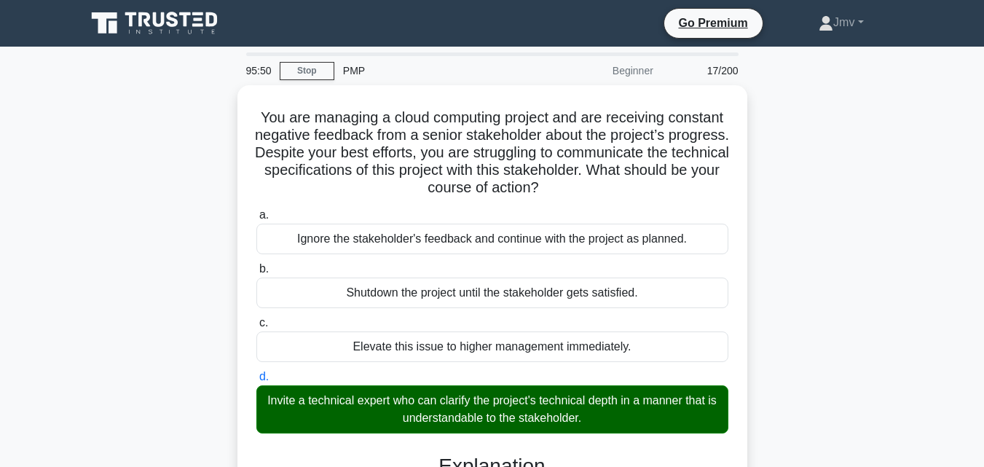
scroll to position [408, 0]
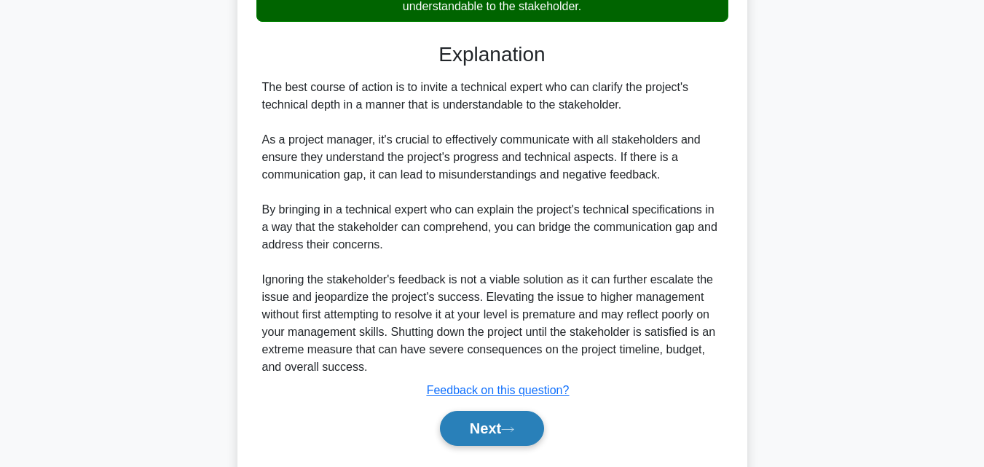
click at [488, 430] on button "Next" at bounding box center [492, 428] width 104 height 35
click at [487, 430] on button "Next" at bounding box center [492, 428] width 104 height 35
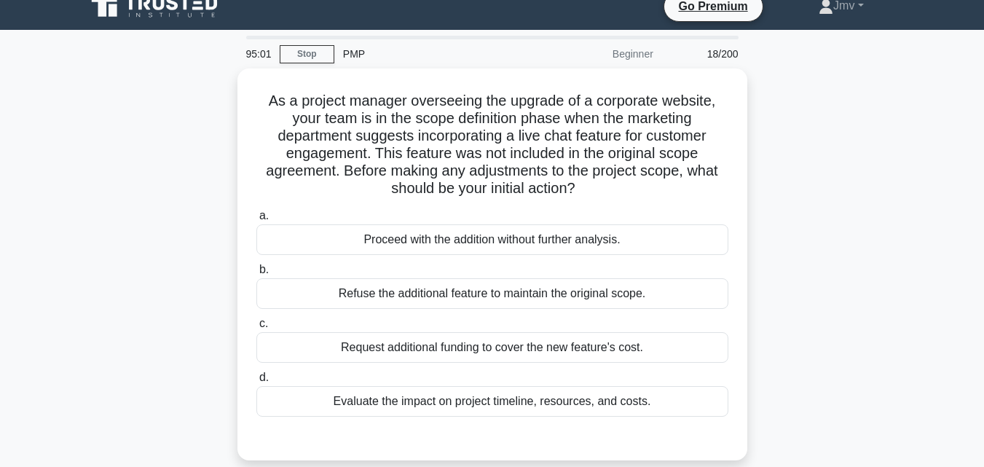
scroll to position [18, 0]
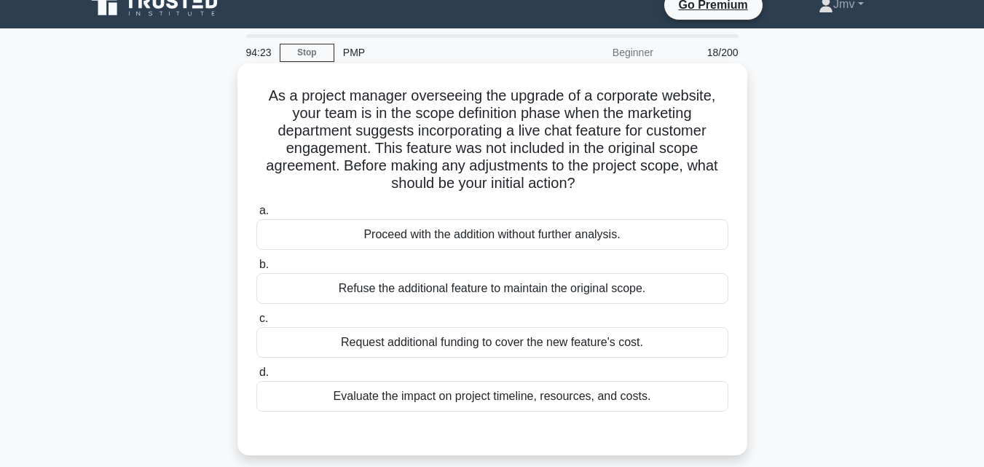
click at [607, 402] on div "Evaluate the impact on project timeline, resources, and costs." at bounding box center [492, 396] width 472 height 31
click at [256, 377] on input "d. Evaluate the impact on project timeline, resources, and costs." at bounding box center [256, 372] width 0 height 9
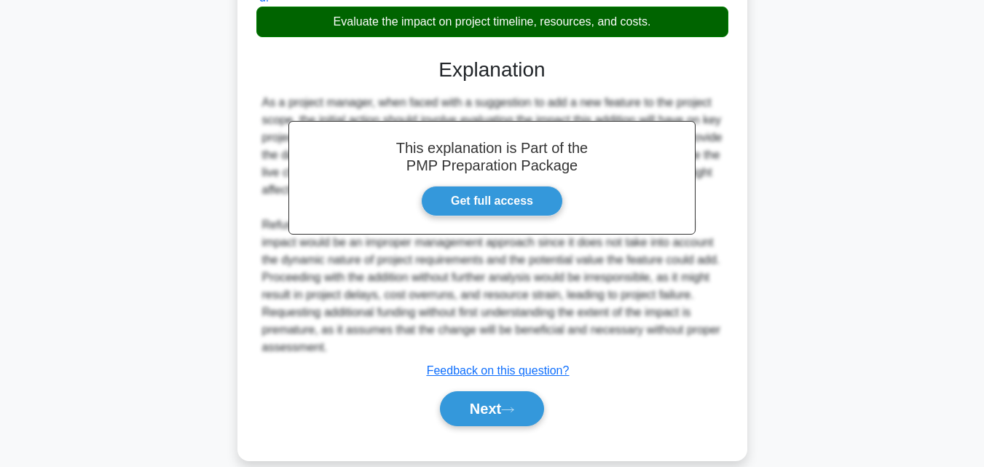
scroll to position [415, 0]
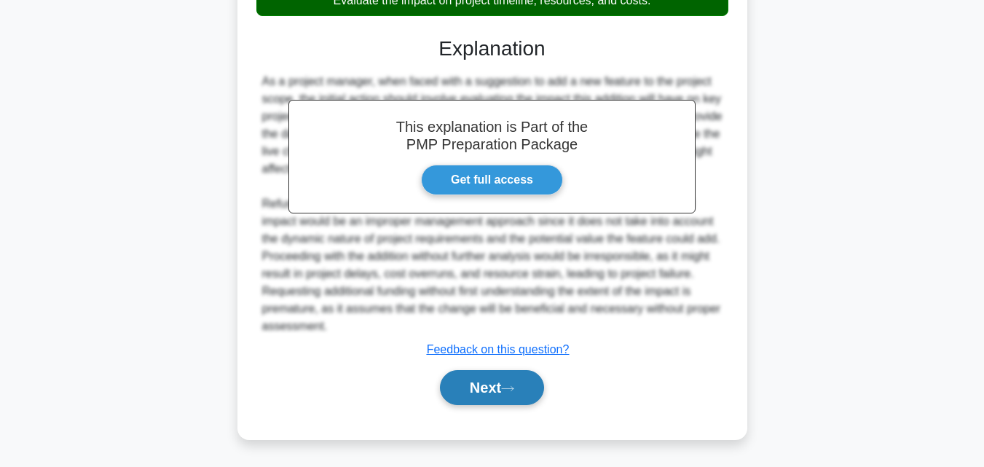
click at [506, 392] on button "Next" at bounding box center [492, 387] width 104 height 35
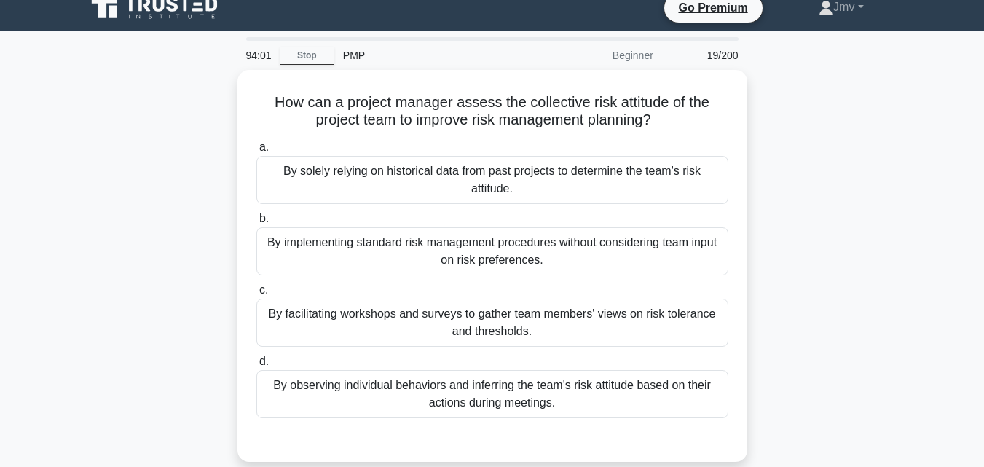
scroll to position [18, 0]
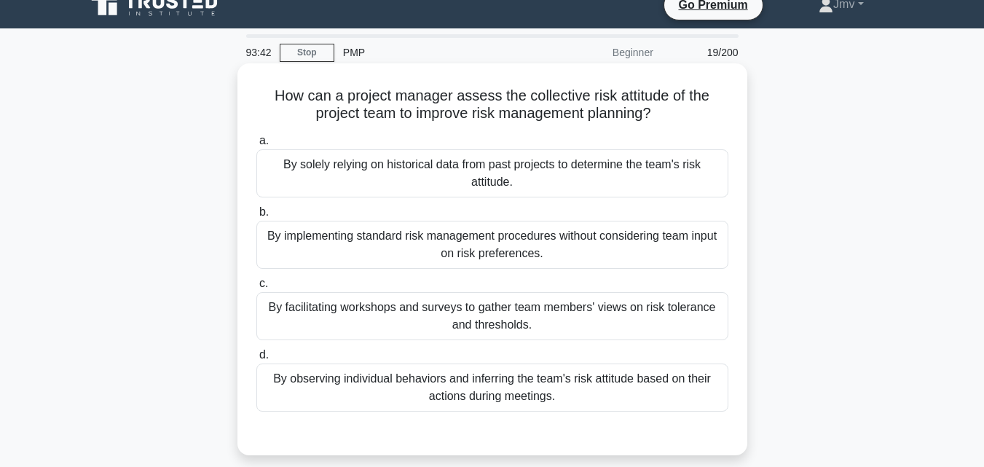
click at [624, 321] on div "By facilitating workshops and surveys to gather team members' views on risk tol…" at bounding box center [492, 316] width 472 height 48
click at [256, 289] on input "c. By facilitating workshops and surveys to gather team members' views on risk …" at bounding box center [256, 283] width 0 height 9
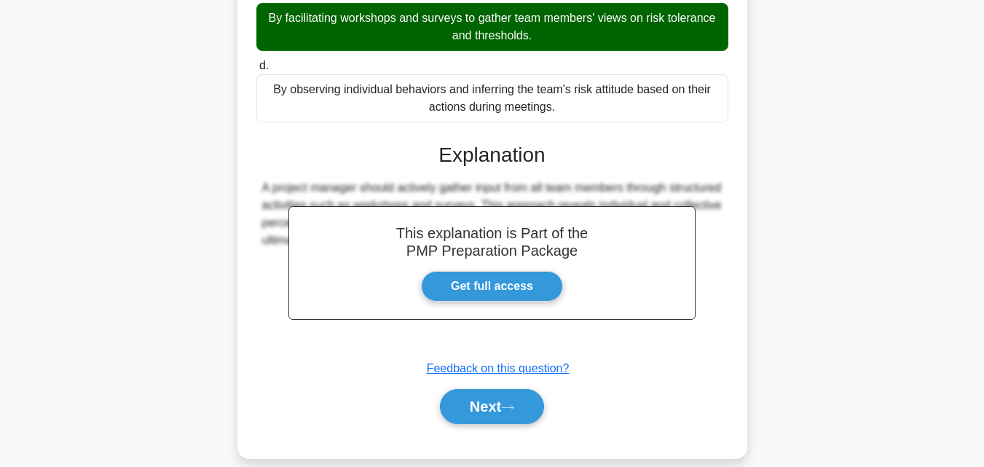
scroll to position [327, 0]
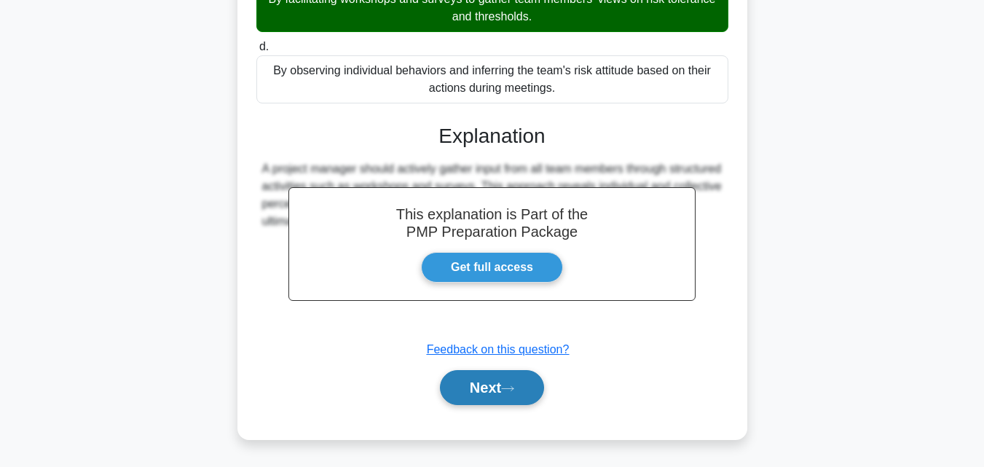
click at [468, 399] on button "Next" at bounding box center [492, 387] width 104 height 35
click at [476, 383] on button "Next" at bounding box center [492, 387] width 104 height 35
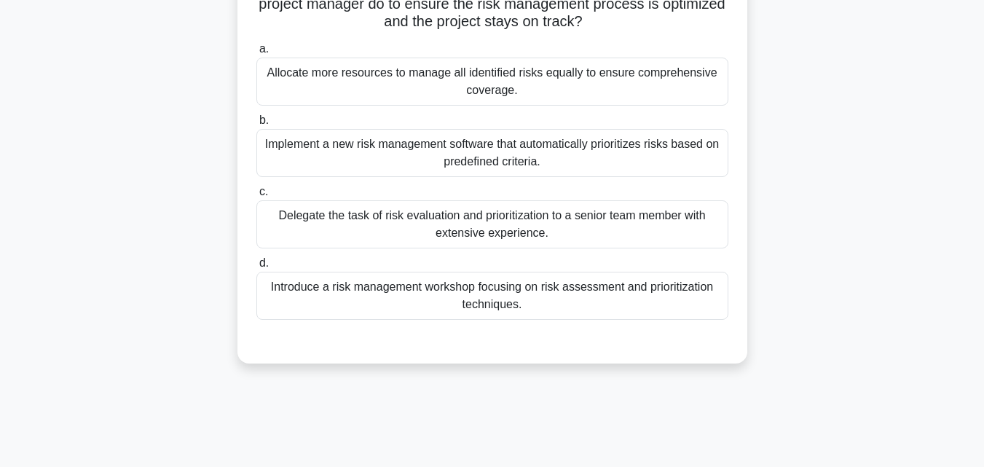
scroll to position [224, 0]
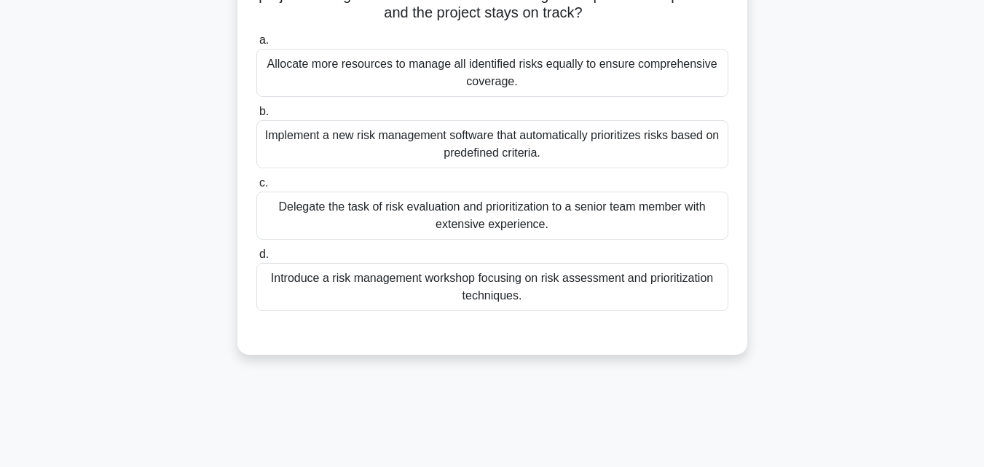
click at [653, 291] on div "Introduce a risk management workshop focusing on risk assessment and prioritiza…" at bounding box center [492, 287] width 472 height 48
click at [256, 259] on input "d. Introduce a risk management workshop focusing on risk assessment and priorit…" at bounding box center [256, 254] width 0 height 9
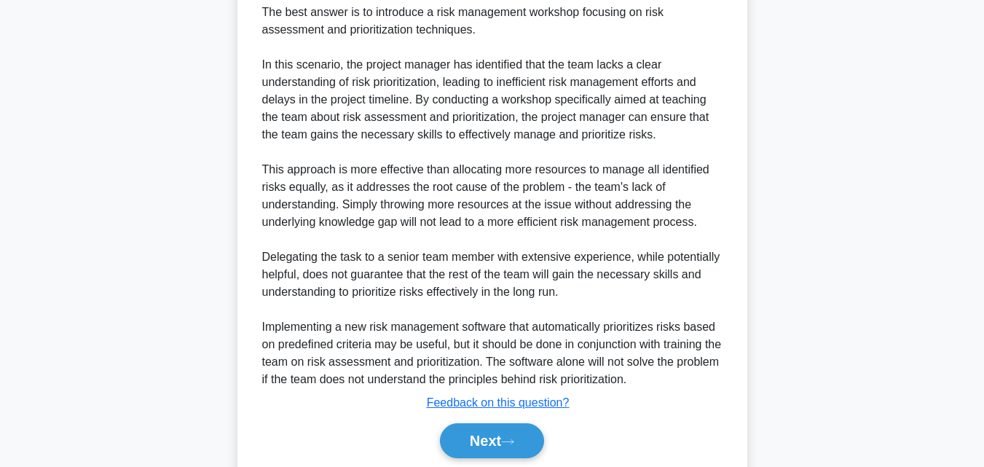
scroll to position [642, 0]
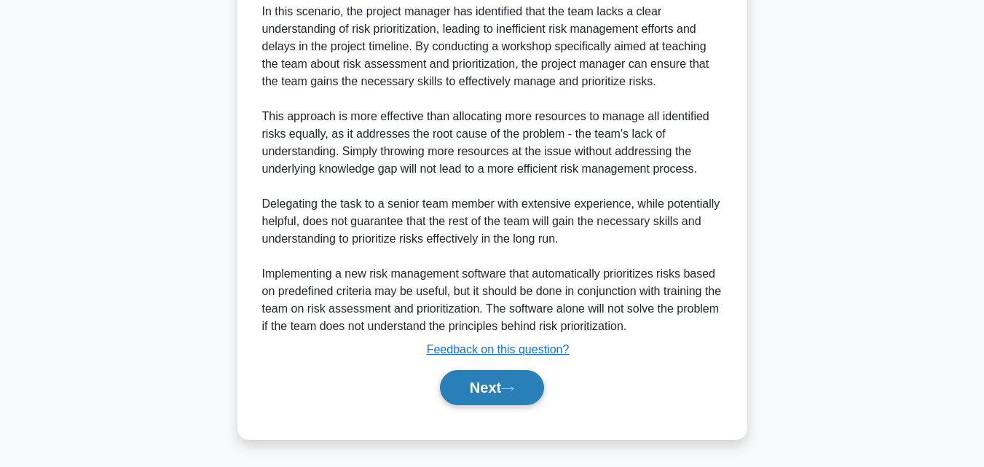
click at [480, 388] on button "Next" at bounding box center [492, 387] width 104 height 35
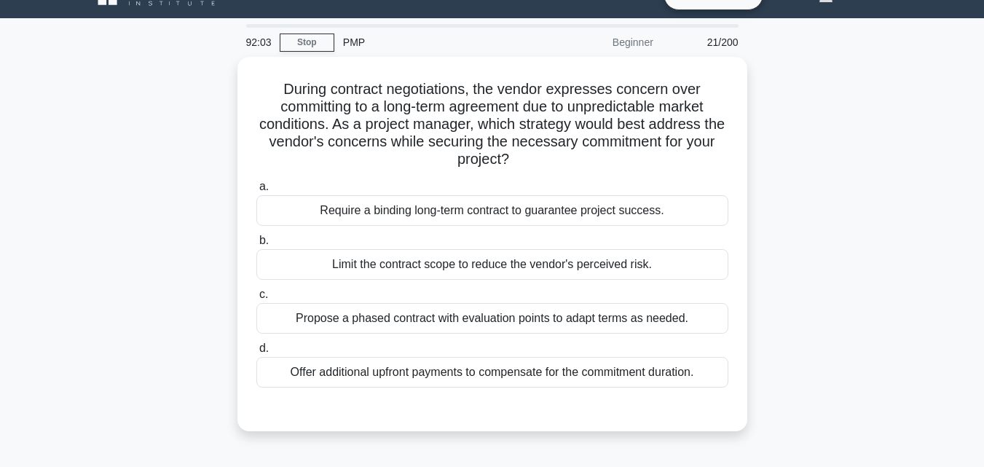
scroll to position [34, 0]
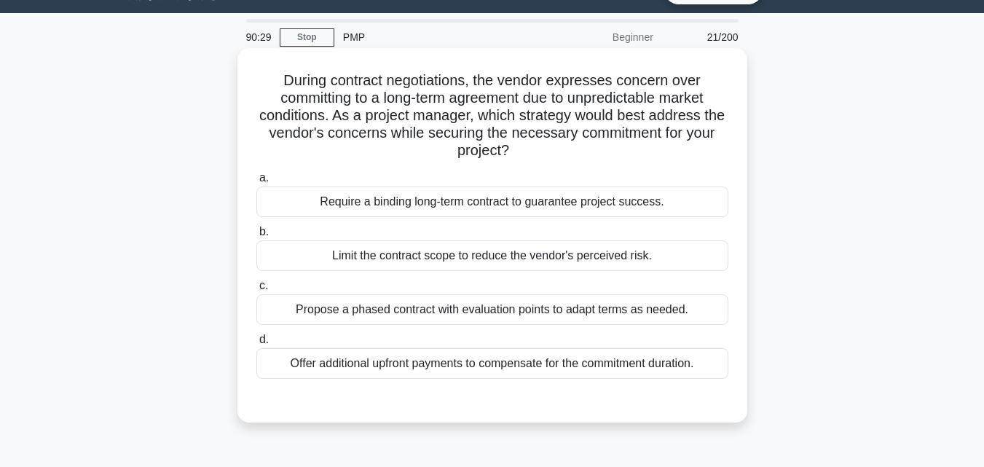
click at [627, 318] on div "Propose a phased contract with evaluation points to adapt terms as needed." at bounding box center [492, 309] width 472 height 31
click at [256, 291] on input "c. Propose a phased contract with evaluation points to adapt terms as needed." at bounding box center [256, 285] width 0 height 9
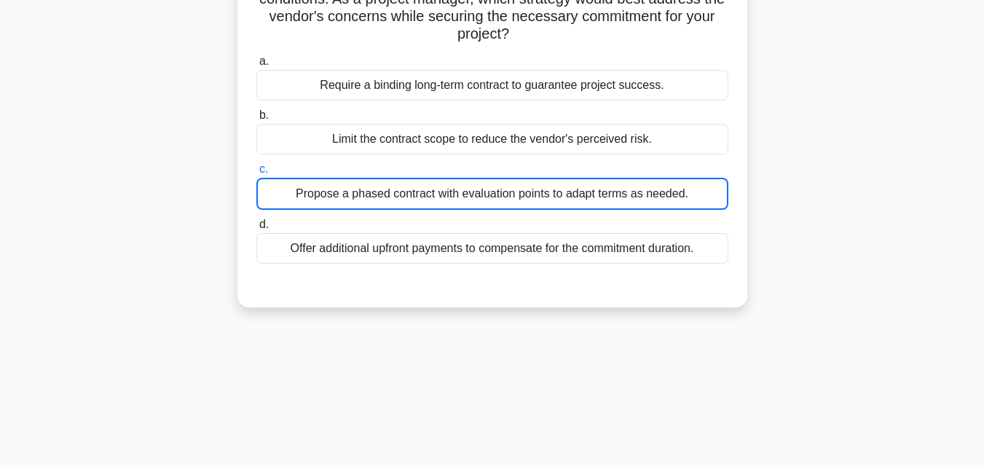
scroll to position [151, 0]
click at [415, 195] on div "Propose a phased contract with evaluation points to adapt terms as needed." at bounding box center [492, 193] width 472 height 32
click at [256, 173] on input "c. Propose a phased contract with evaluation points to adapt terms as needed." at bounding box center [256, 168] width 0 height 9
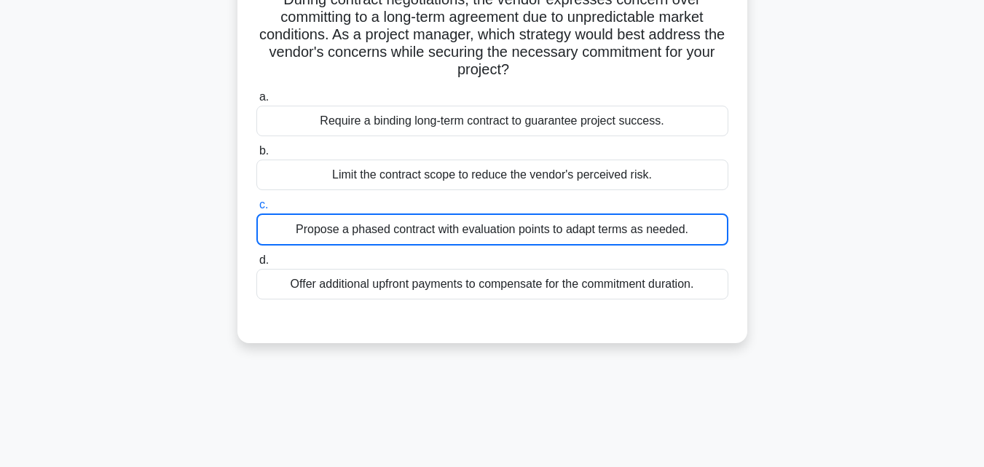
scroll to position [93, 0]
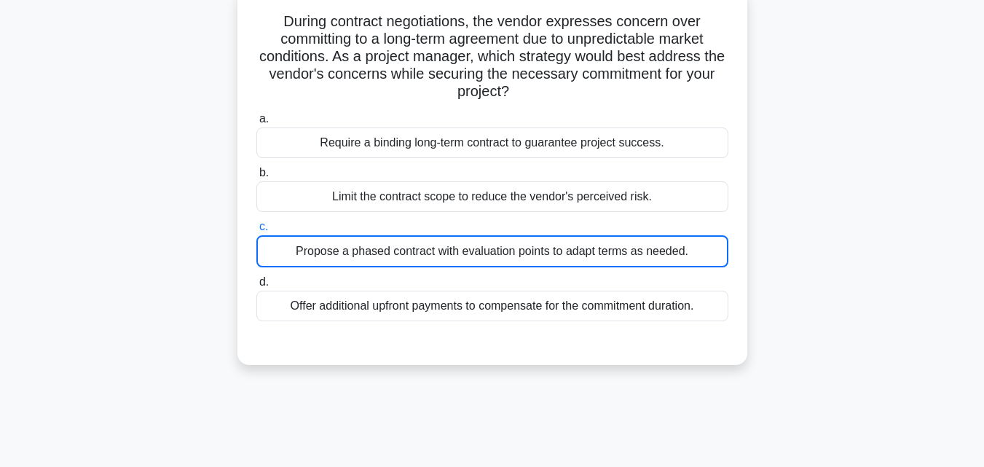
click at [530, 255] on div "Propose a phased contract with evaluation points to adapt terms as needed." at bounding box center [492, 251] width 472 height 32
click at [256, 232] on input "c. Propose a phased contract with evaluation points to adapt terms as needed." at bounding box center [256, 226] width 0 height 9
click at [530, 255] on div "Propose a phased contract with evaluation points to adapt terms as needed." at bounding box center [492, 251] width 472 height 32
click at [256, 232] on input "c. Propose a phased contract with evaluation points to adapt terms as needed." at bounding box center [256, 226] width 0 height 9
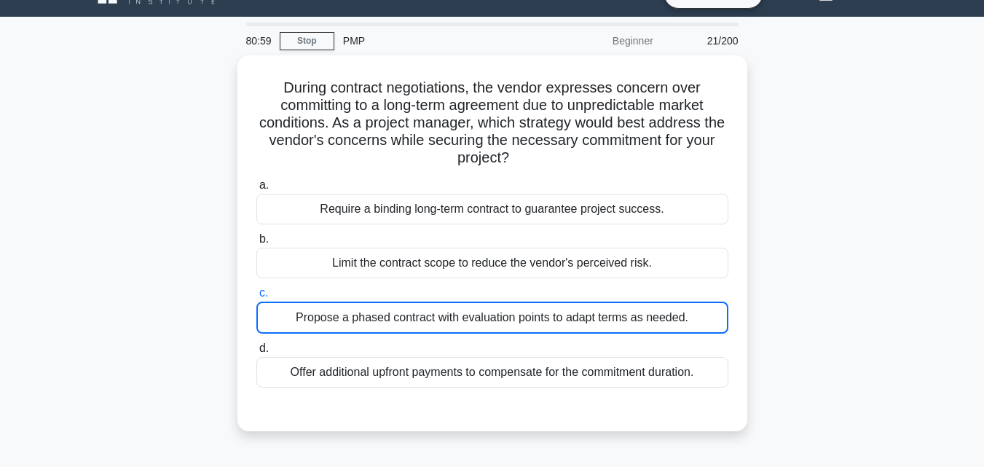
scroll to position [0, 0]
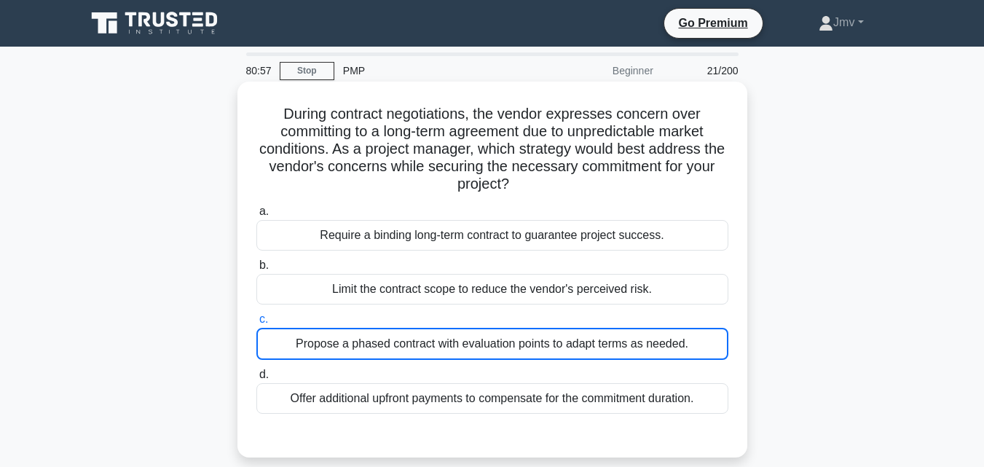
click at [448, 300] on div "Limit the contract scope to reduce the vendor's perceived risk." at bounding box center [492, 289] width 472 height 31
click at [256, 270] on input "b. Limit the contract scope to reduce the vendor's perceived risk." at bounding box center [256, 265] width 0 height 9
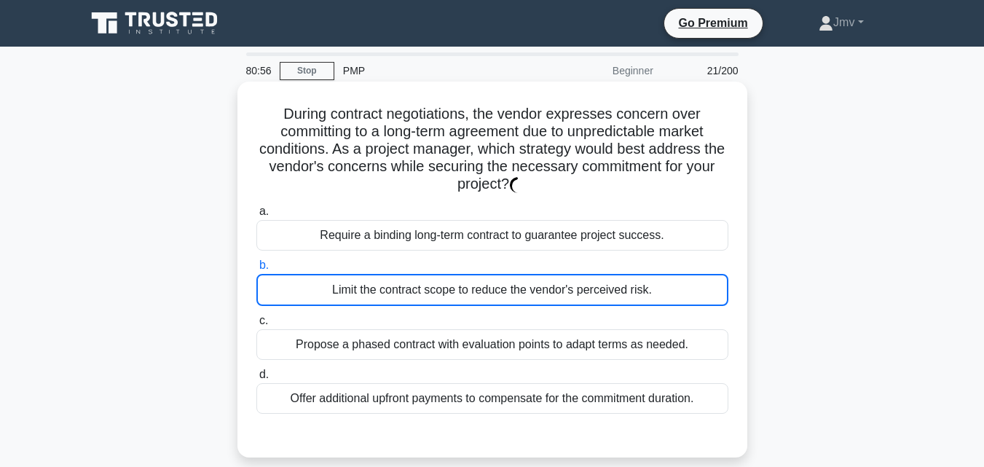
click at [439, 339] on div "Propose a phased contract with evaluation points to adapt terms as needed." at bounding box center [492, 344] width 472 height 31
click at [256, 326] on input "c. Propose a phased contract with evaluation points to adapt terms as needed." at bounding box center [256, 320] width 0 height 9
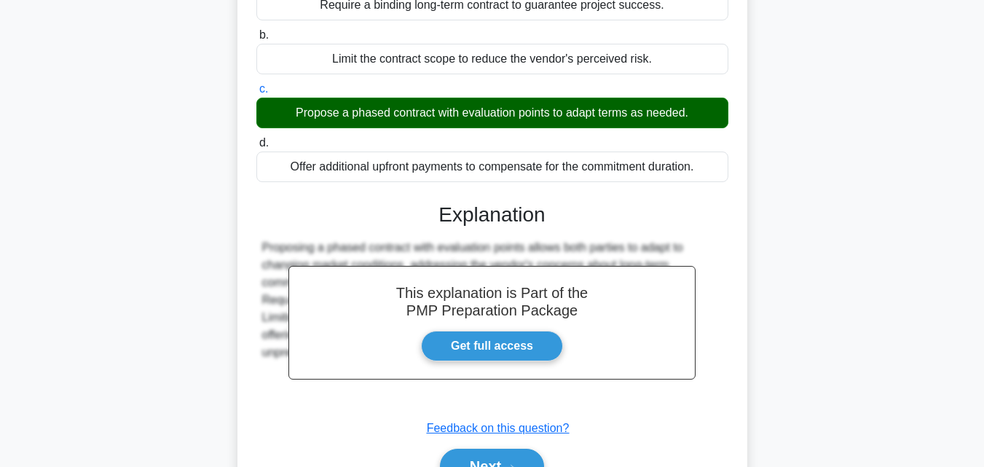
scroll to position [294, 0]
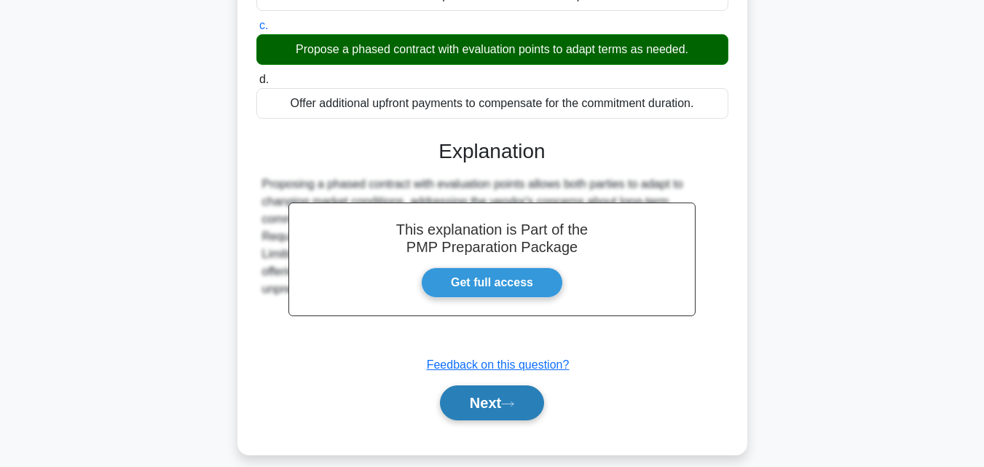
click at [493, 407] on button "Next" at bounding box center [492, 402] width 104 height 35
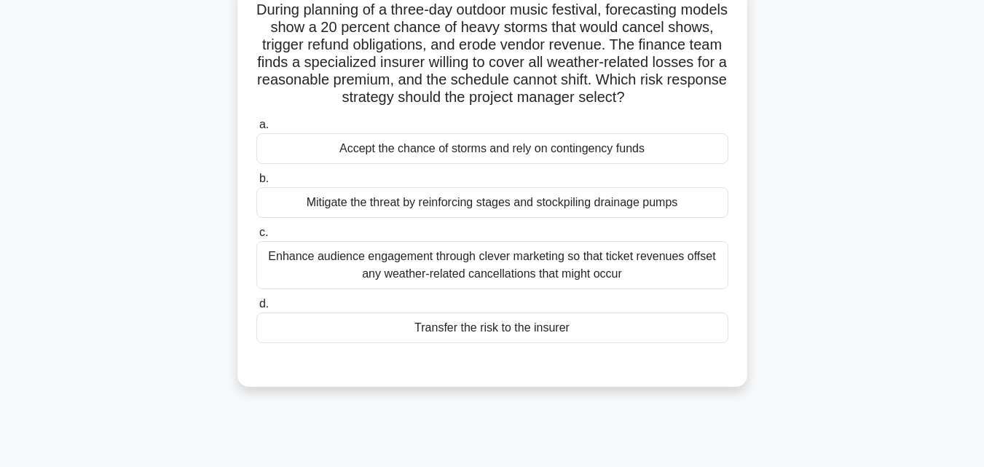
scroll to position [63, 0]
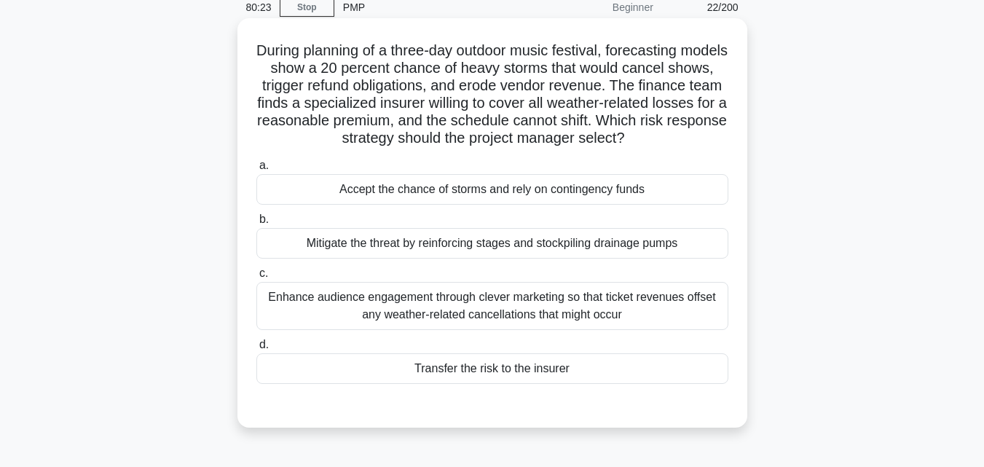
click at [677, 290] on div "Enhance audience engagement through clever marketing so that ticket revenues of…" at bounding box center [492, 306] width 472 height 48
click at [256, 278] on input "c. Enhance audience engagement through clever marketing so that ticket revenues…" at bounding box center [256, 273] width 0 height 9
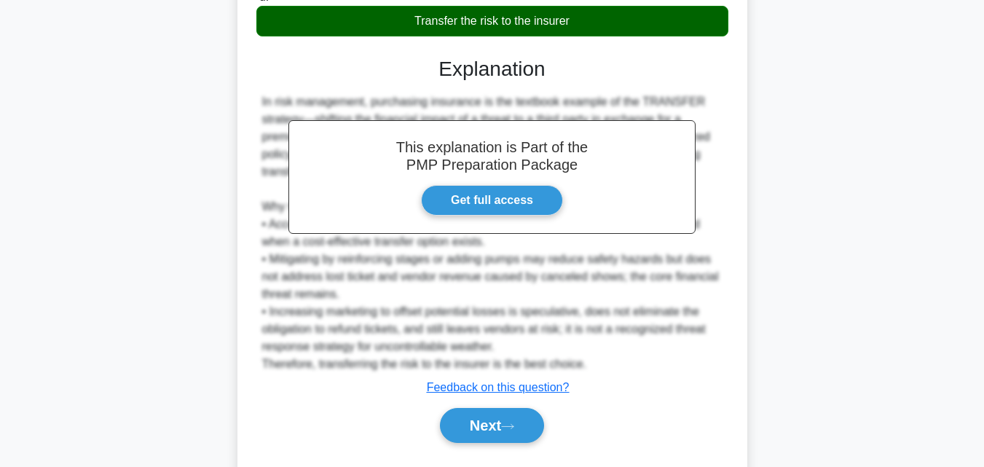
scroll to position [451, 0]
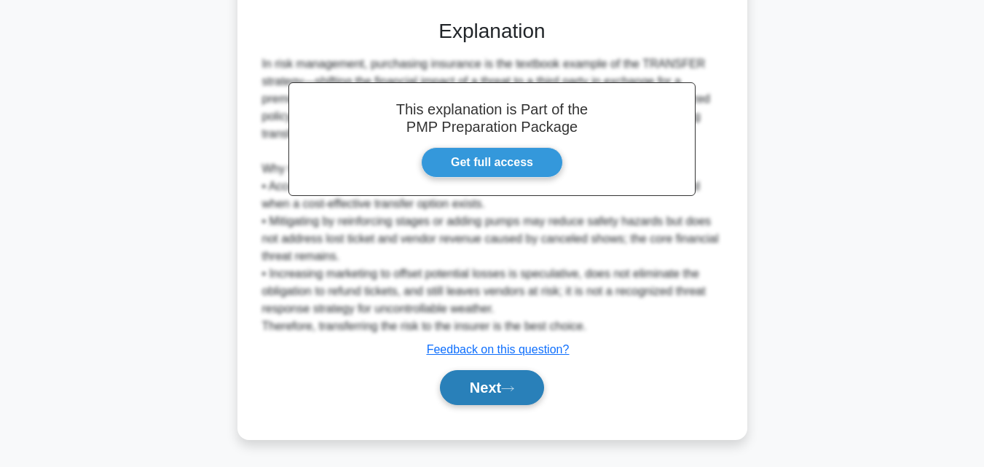
click at [479, 390] on button "Next" at bounding box center [492, 387] width 104 height 35
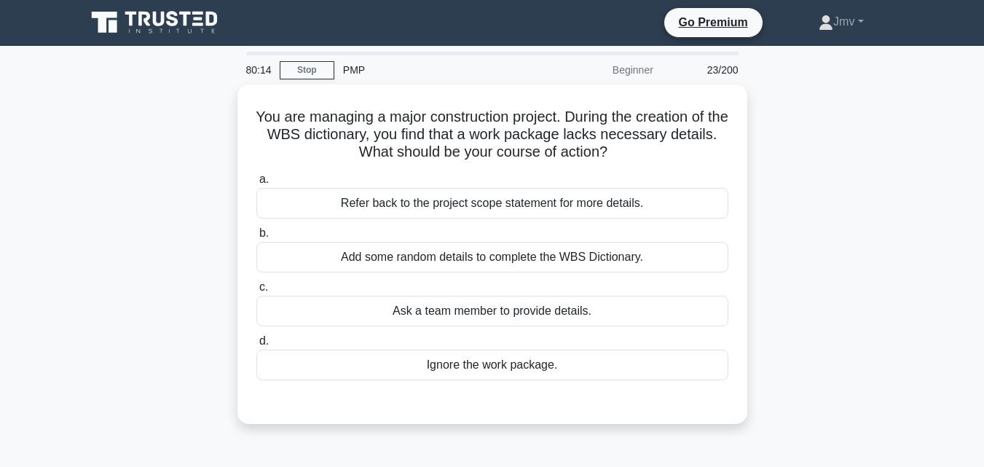
scroll to position [0, 0]
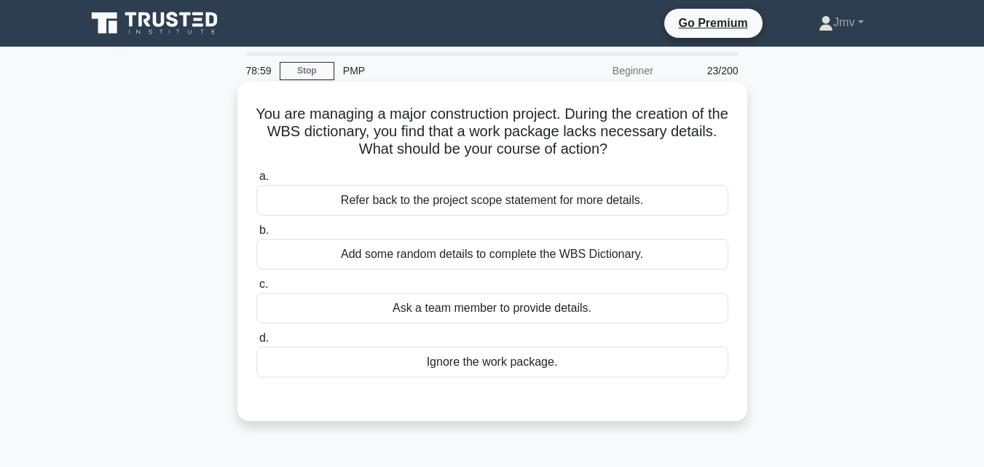
click at [519, 313] on div "Ask a team member to provide details." at bounding box center [492, 308] width 472 height 31
click at [256, 289] on input "c. Ask a team member to provide details." at bounding box center [256, 284] width 0 height 9
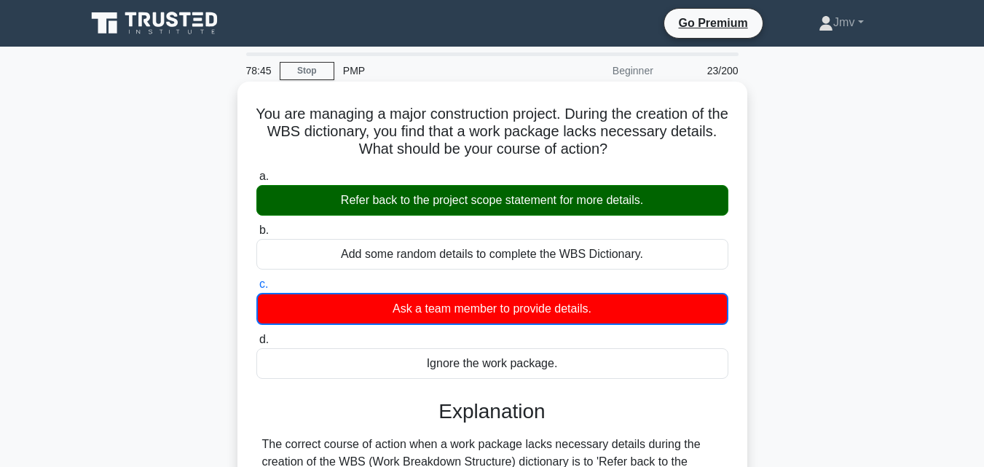
click at [638, 198] on div "Refer back to the project scope statement for more details." at bounding box center [492, 200] width 472 height 31
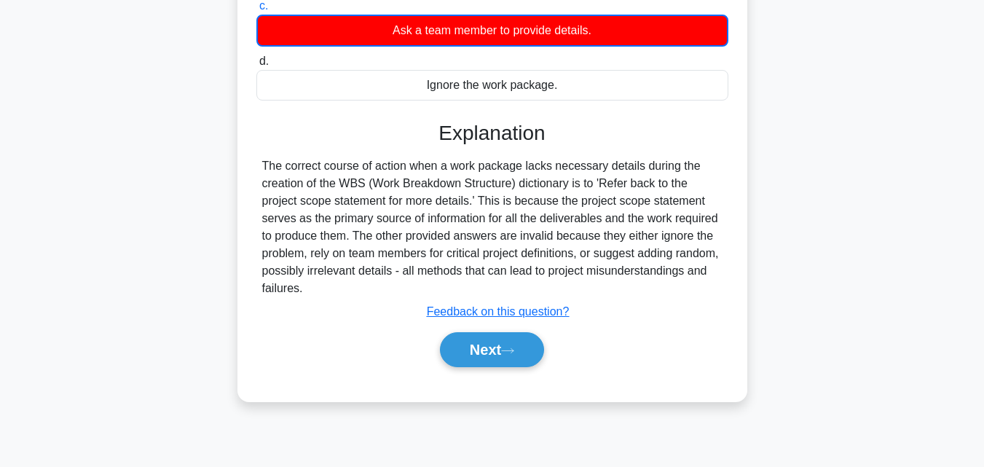
scroll to position [295, 0]
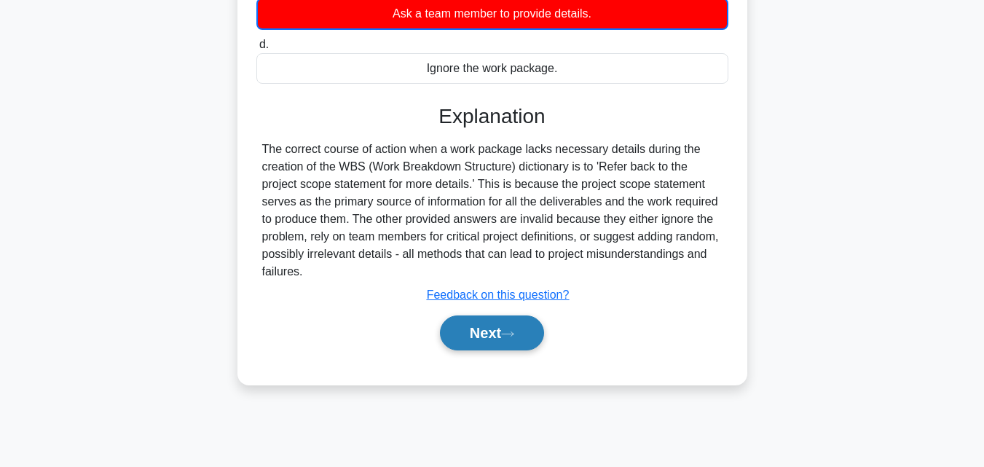
click at [474, 337] on button "Next" at bounding box center [492, 332] width 104 height 35
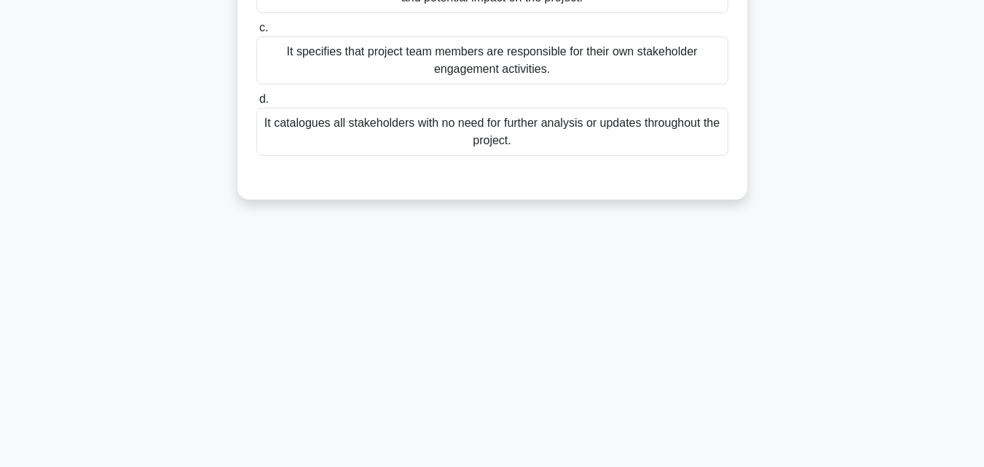
click at [487, 333] on div "78:39 Stop PMP Beginner 24/200 In the context of the PMBOK Guide Seventh Editio…" at bounding box center [492, 121] width 831 height 729
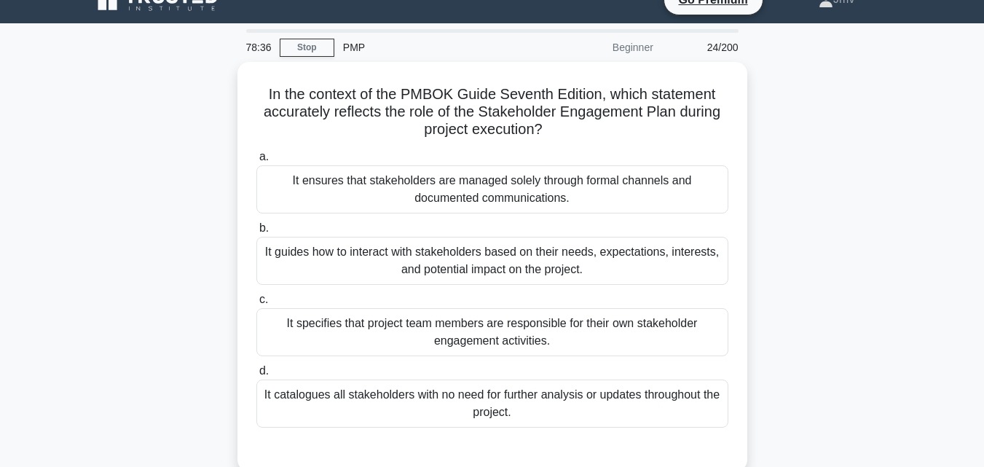
scroll to position [21, 0]
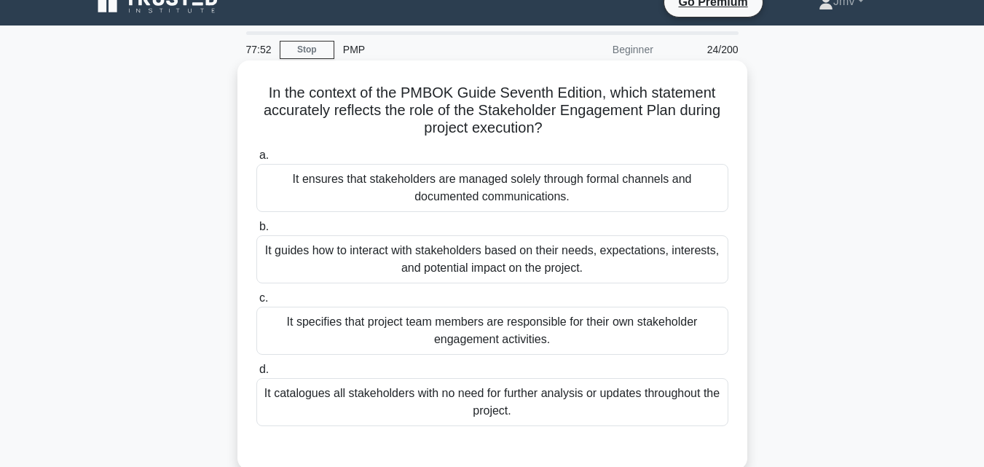
click at [559, 257] on div "It guides how to interact with stakeholders based on their needs, expectations,…" at bounding box center [492, 259] width 472 height 48
click at [256, 232] on input "b. It guides how to interact with stakeholders based on their needs, expectatio…" at bounding box center [256, 226] width 0 height 9
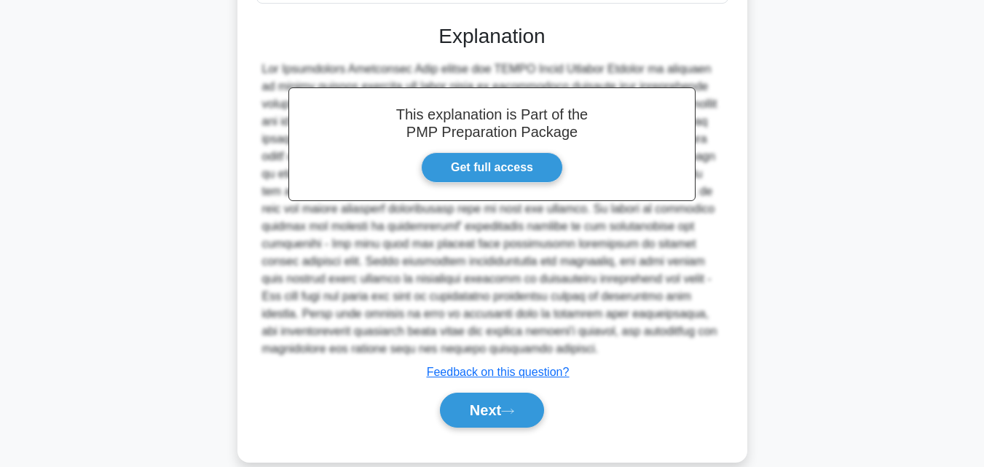
scroll to position [454, 0]
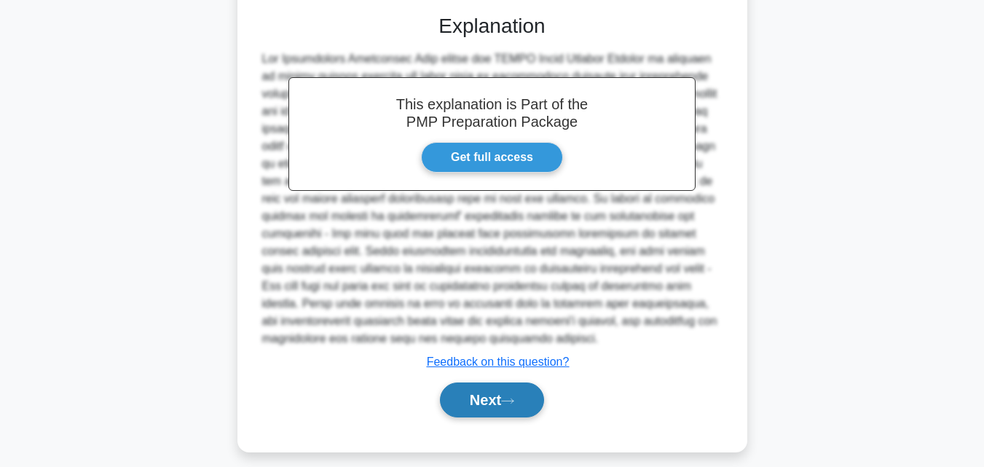
click at [498, 405] on button "Next" at bounding box center [492, 399] width 104 height 35
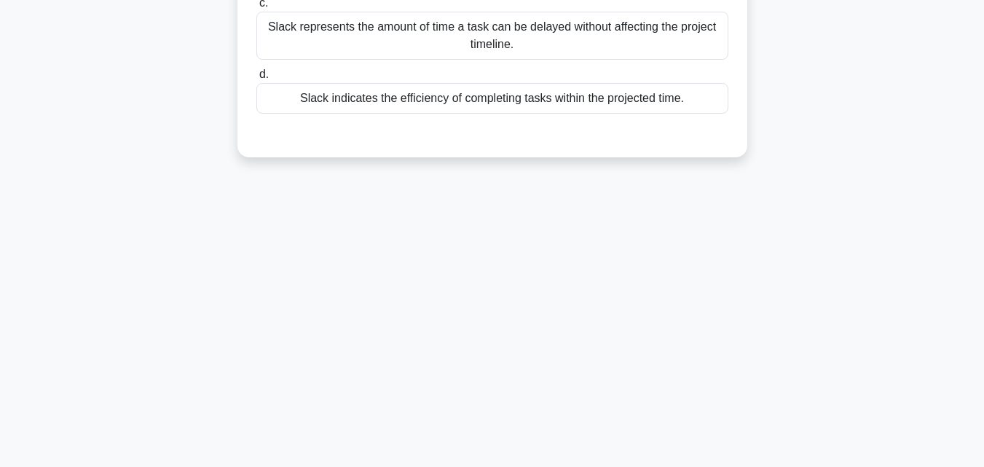
scroll to position [0, 0]
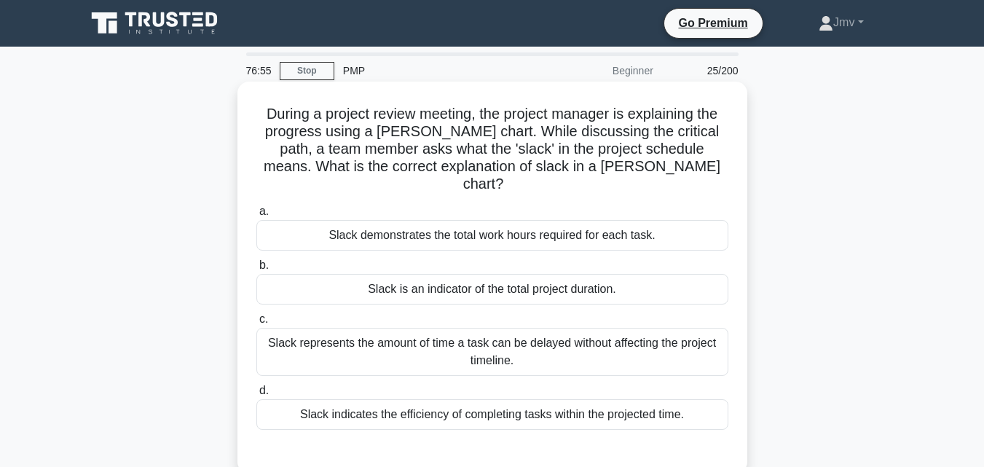
click at [504, 342] on div "Slack represents the amount of time a task can be delayed without affecting the…" at bounding box center [492, 352] width 472 height 48
click at [256, 324] on input "c. Slack represents the amount of time a task can be delayed without affecting …" at bounding box center [256, 319] width 0 height 9
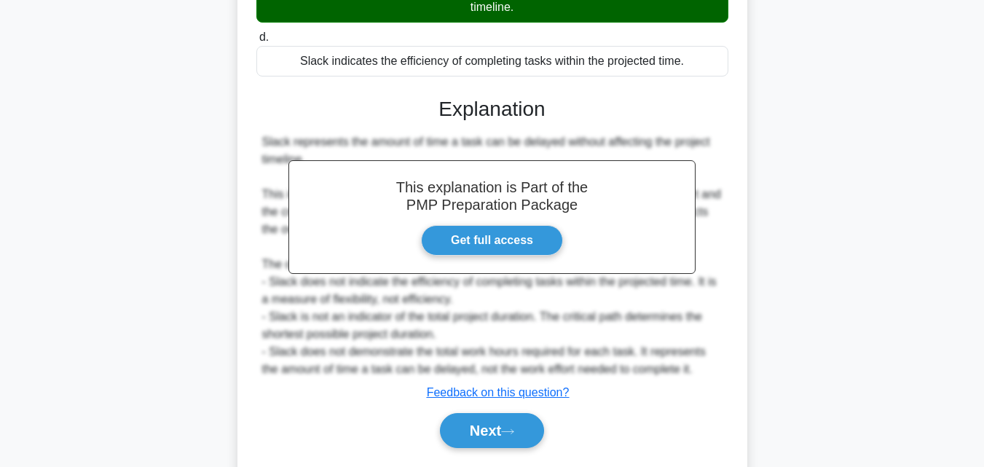
scroll to position [380, 0]
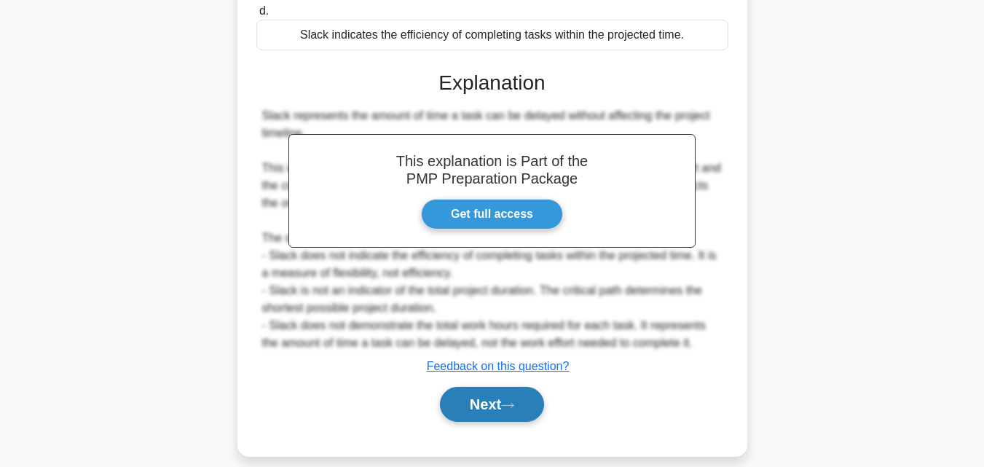
click at [484, 401] on button "Next" at bounding box center [492, 404] width 104 height 35
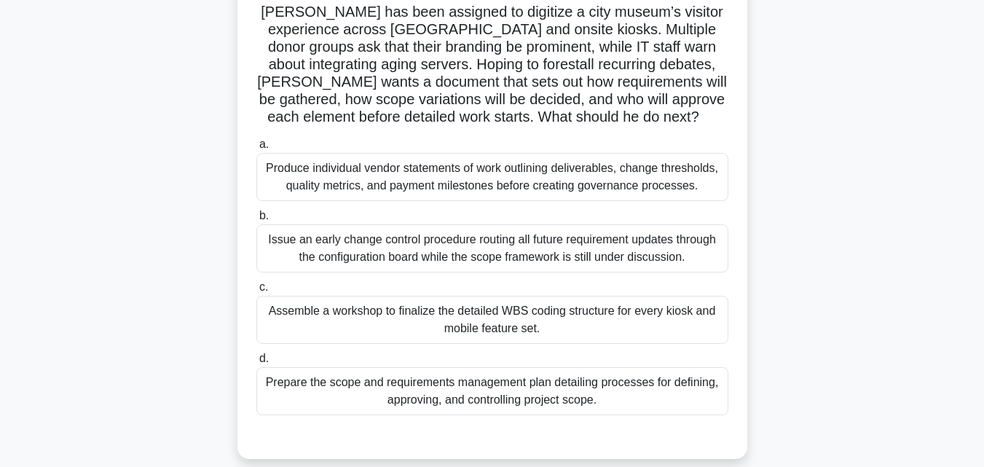
scroll to position [106, 0]
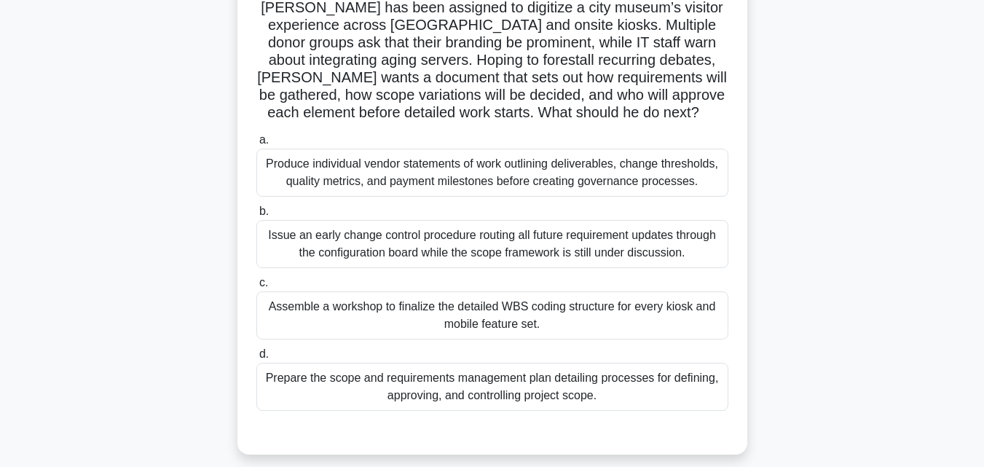
click at [601, 329] on div "Assemble a workshop to finalize the detailed WBS coding structure for every kio…" at bounding box center [492, 315] width 472 height 48
click at [256, 288] on input "c. Assemble a workshop to finalize the detailed WBS coding structure for every …" at bounding box center [256, 282] width 0 height 9
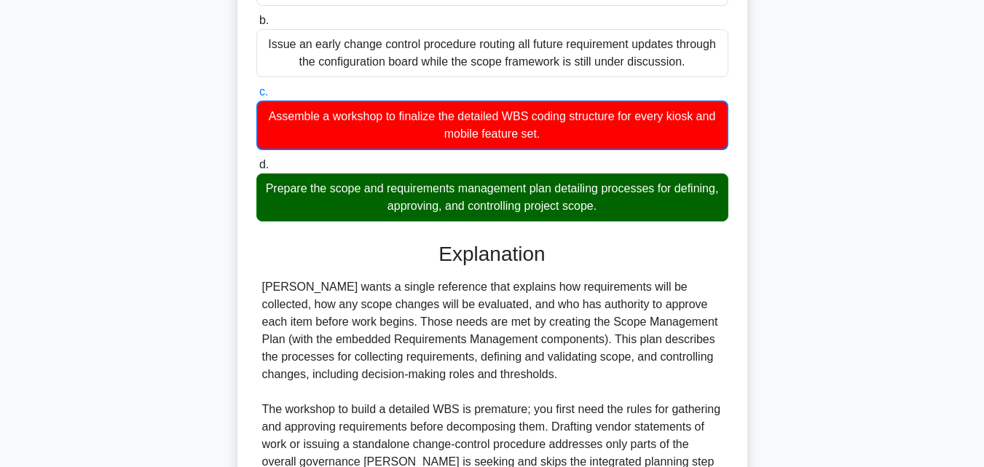
scroll to position [451, 0]
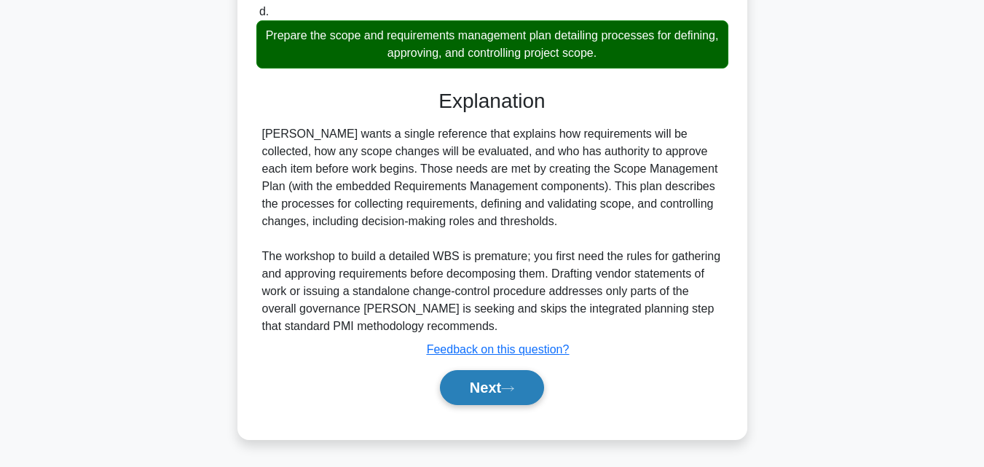
click at [491, 384] on button "Next" at bounding box center [492, 387] width 104 height 35
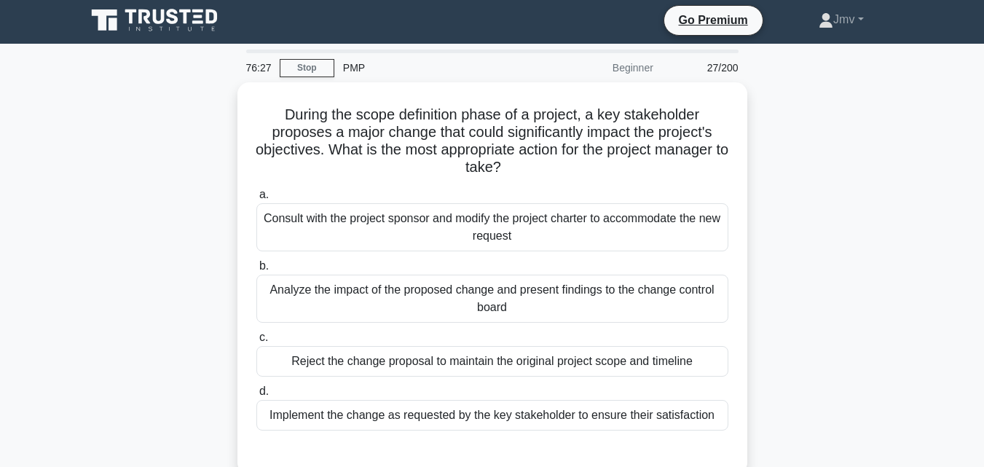
scroll to position [0, 0]
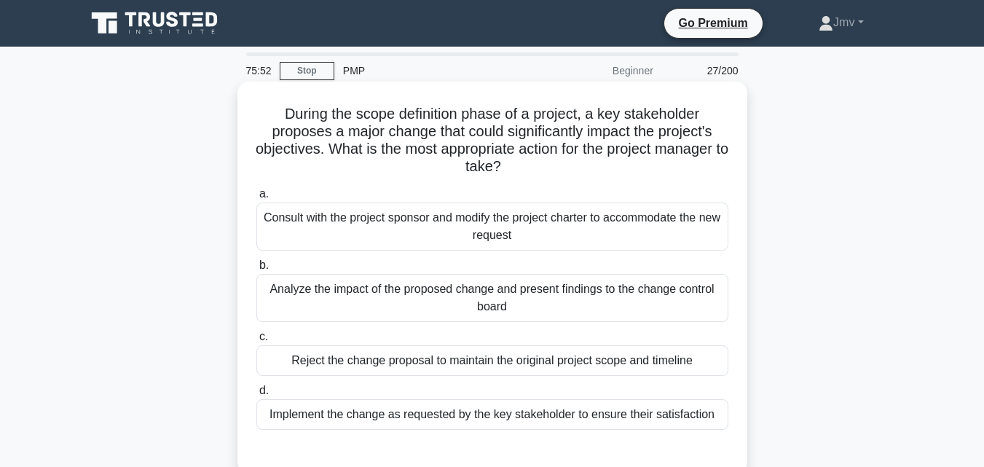
click at [573, 314] on div "Analyze the impact of the proposed change and present findings to the change co…" at bounding box center [492, 298] width 472 height 48
click at [256, 270] on input "b. Analyze the impact of the proposed change and present findings to the change…" at bounding box center [256, 265] width 0 height 9
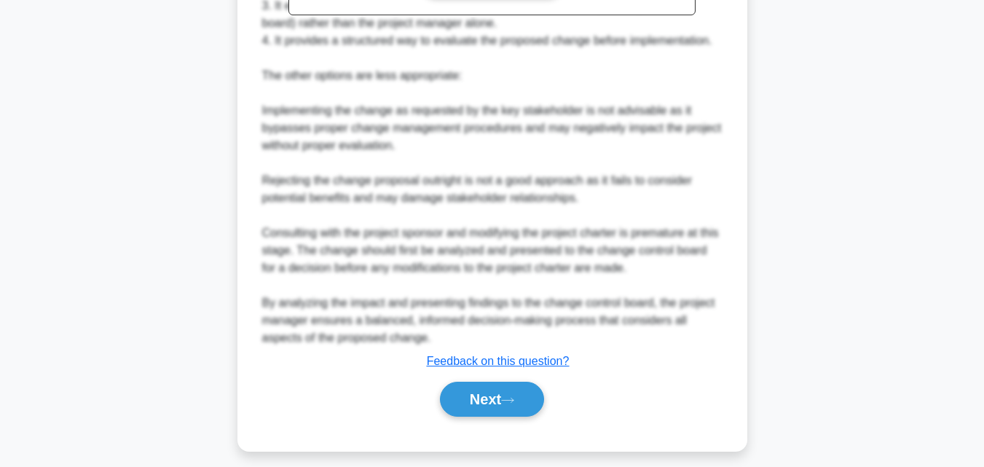
scroll to position [624, 0]
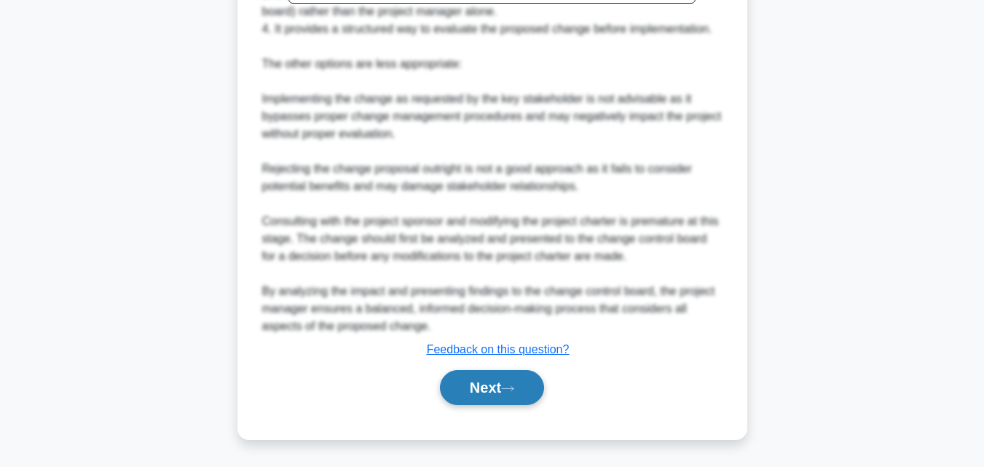
click at [495, 390] on button "Next" at bounding box center [492, 387] width 104 height 35
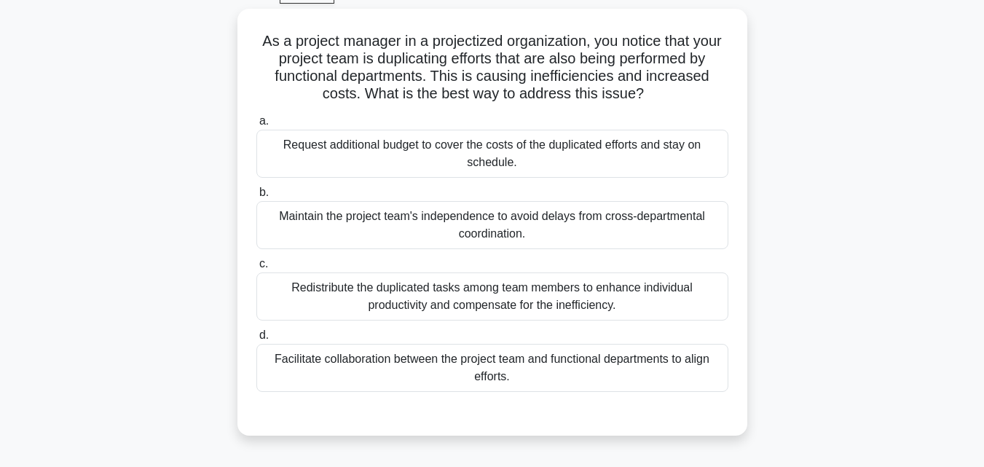
scroll to position [78, 0]
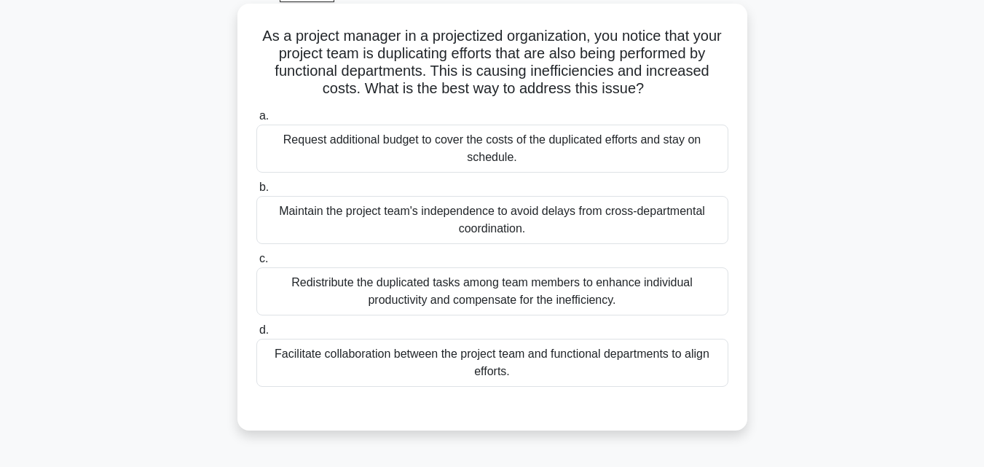
click at [588, 360] on div "Facilitate collaboration between the project team and functional departments to…" at bounding box center [492, 363] width 472 height 48
click at [256, 335] on input "d. Facilitate collaboration between the project team and functional departments…" at bounding box center [256, 330] width 0 height 9
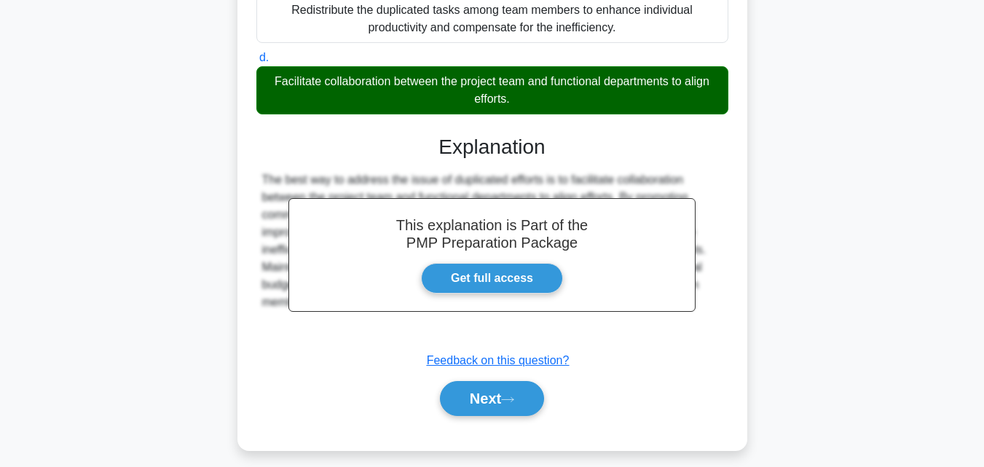
scroll to position [362, 0]
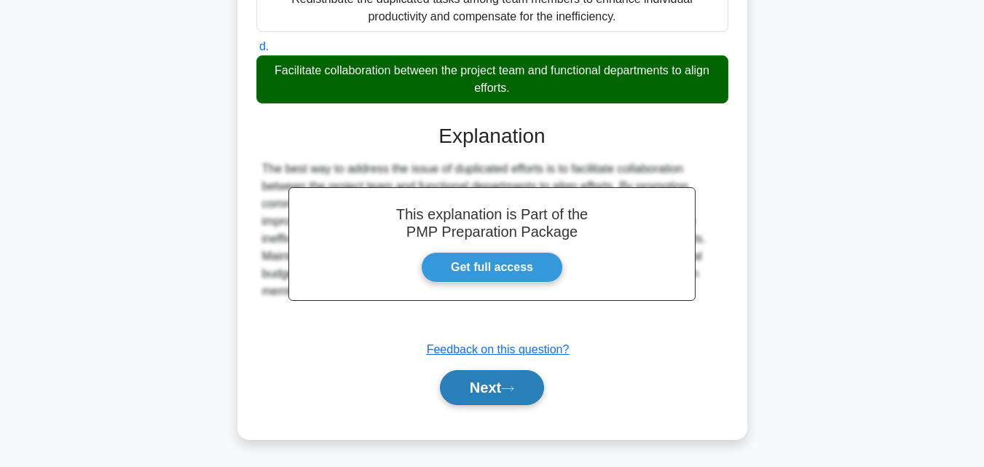
click at [474, 387] on button "Next" at bounding box center [492, 387] width 104 height 35
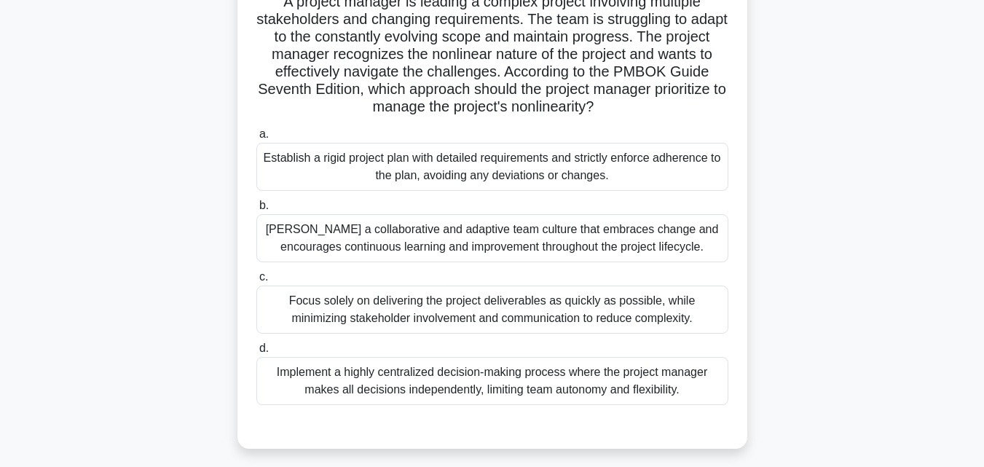
scroll to position [118, 0]
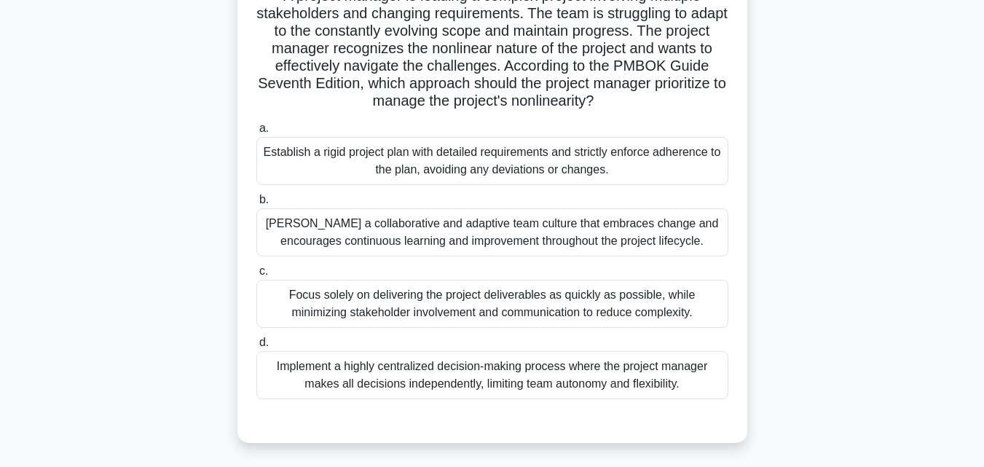
click at [596, 242] on div "Foster a collaborative and adaptive team culture that embraces change and encou…" at bounding box center [492, 232] width 472 height 48
click at [256, 205] on input "b. Foster a collaborative and adaptive team culture that embraces change and en…" at bounding box center [256, 199] width 0 height 9
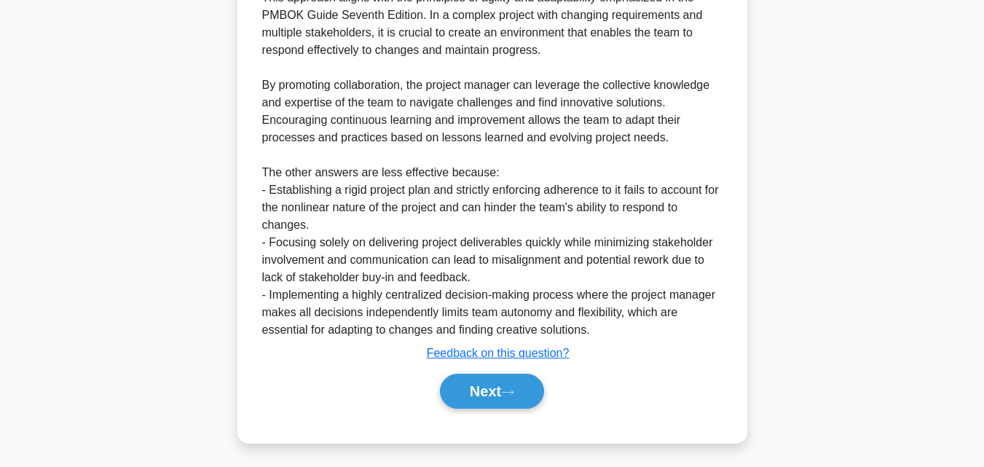
scroll to position [659, 0]
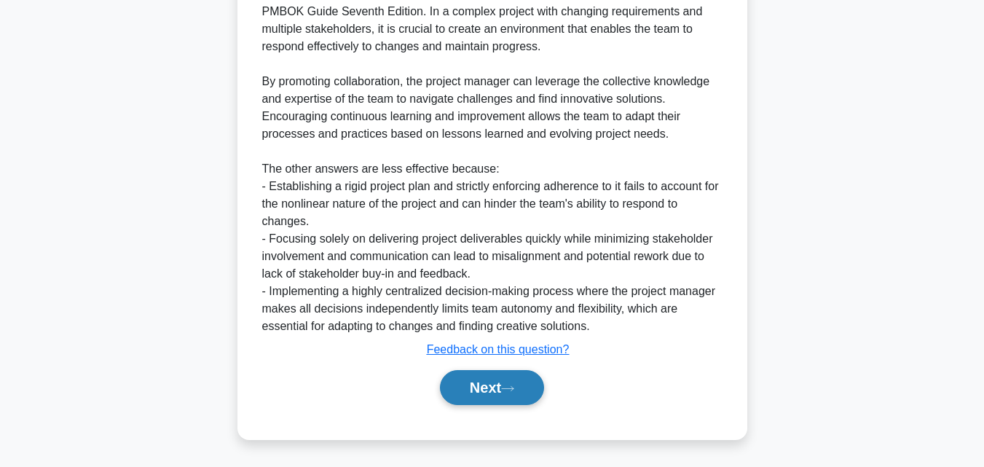
click at [484, 382] on button "Next" at bounding box center [492, 387] width 104 height 35
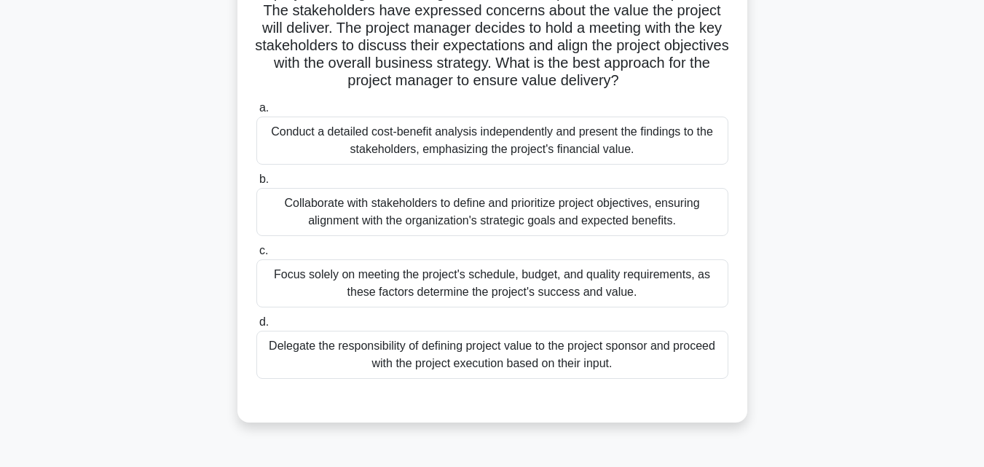
scroll to position [126, 0]
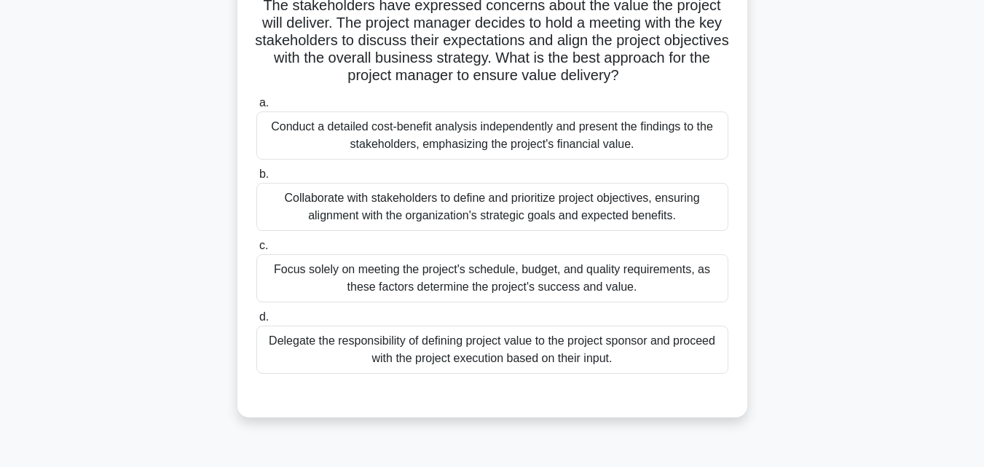
click at [524, 213] on div "Collaborate with stakeholders to define and prioritize project objectives, ensu…" at bounding box center [492, 207] width 472 height 48
click at [256, 179] on input "b. Collaborate with stakeholders to define and prioritize project objectives, e…" at bounding box center [256, 174] width 0 height 9
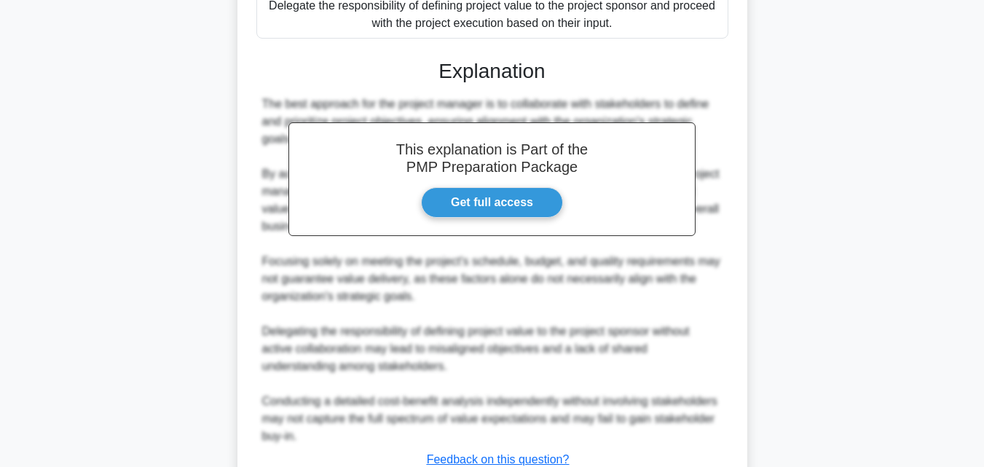
scroll to position [572, 0]
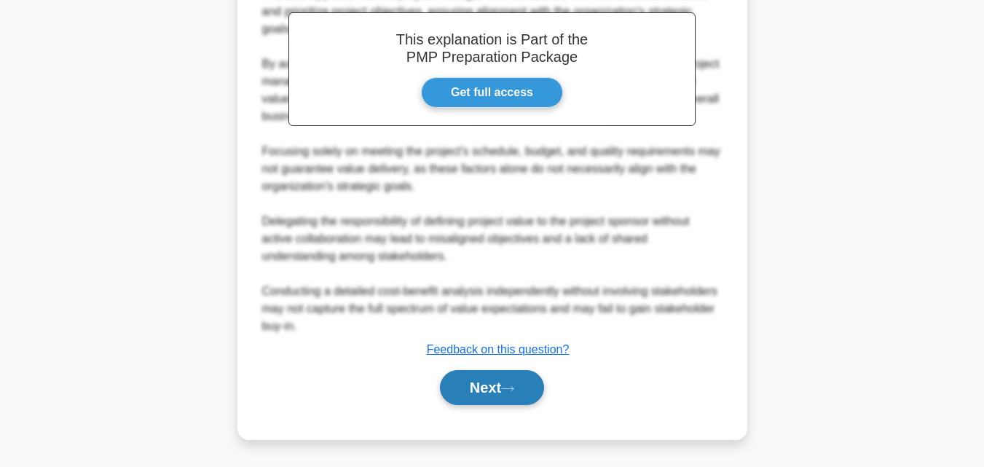
click at [463, 385] on button "Next" at bounding box center [492, 387] width 104 height 35
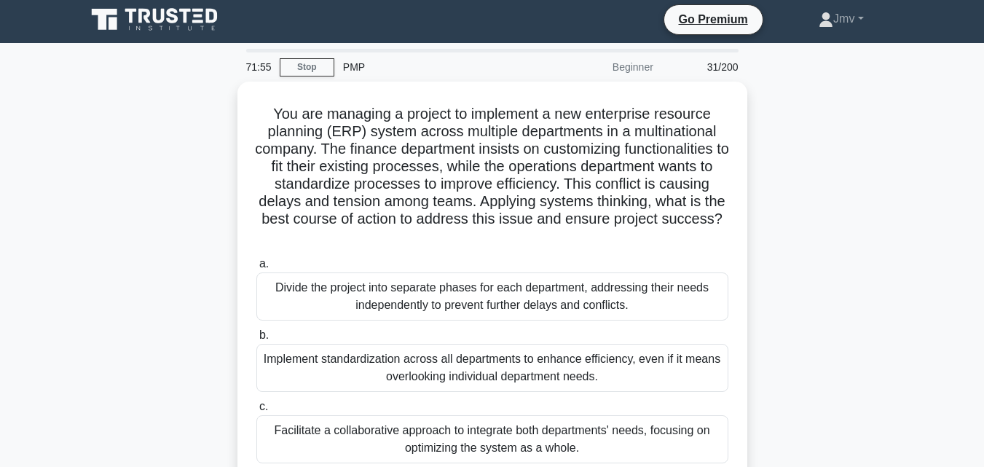
scroll to position [0, 0]
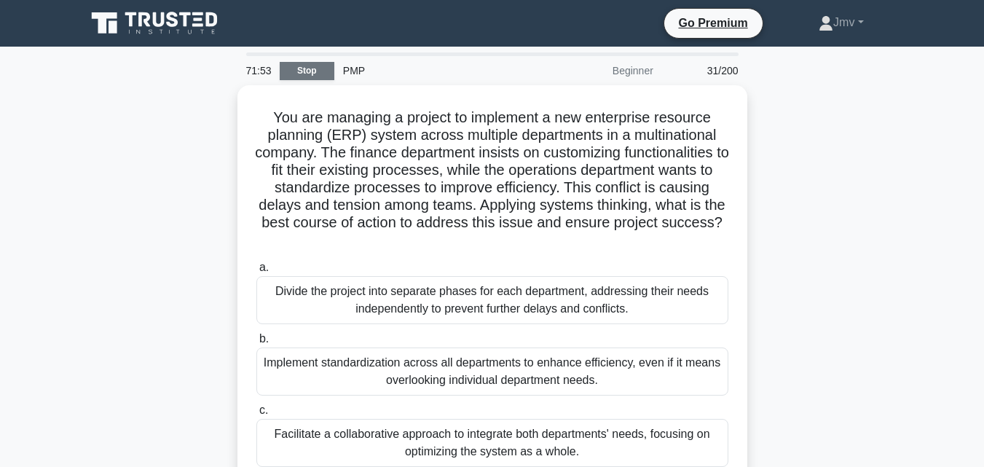
click at [302, 69] on link "Stop" at bounding box center [307, 71] width 55 height 18
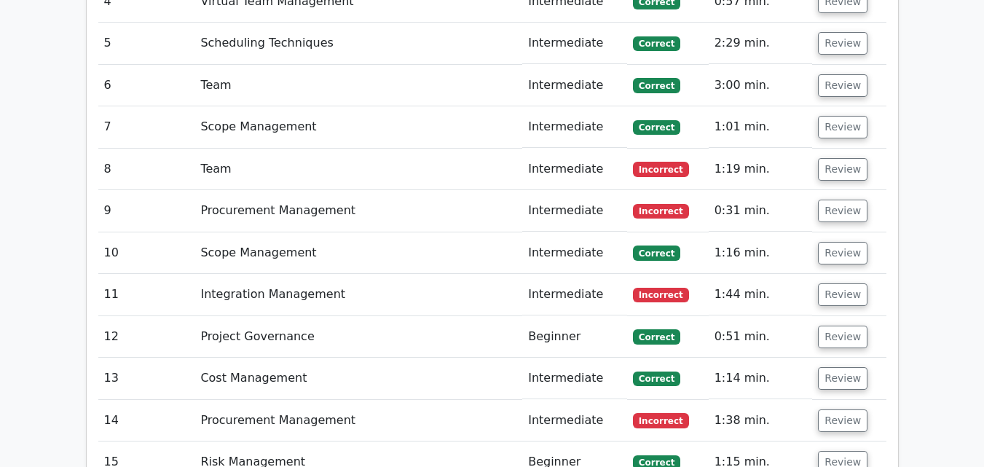
scroll to position [2502, 0]
